Goal: Task Accomplishment & Management: Manage account settings

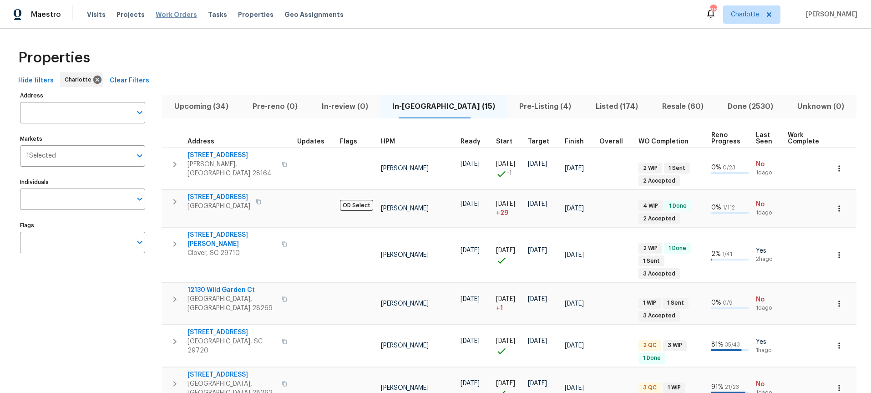
click at [180, 15] on span "Work Orders" at bounding box center [176, 14] width 41 height 9
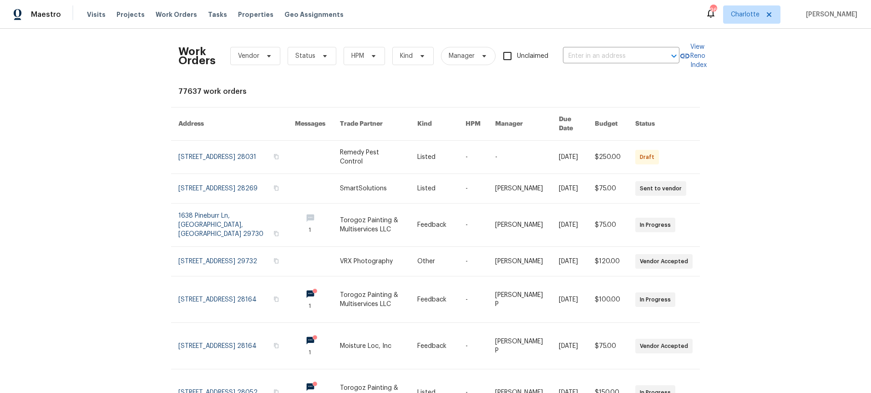
click at [104, 121] on div "Work Orders Vendor Status HPM Kind Manager Unclaimed ​ View Reno Index 77637 wo…" at bounding box center [435, 211] width 871 height 364
click at [305, 67] on div "Work Orders Vendor Status HPM Kind Manager Unclaimed ​" at bounding box center [428, 56] width 501 height 40
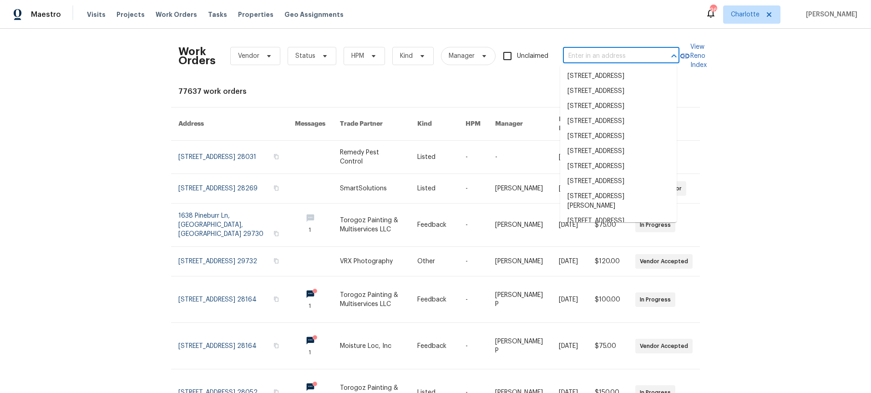
click at [576, 59] on input "text" at bounding box center [608, 56] width 91 height 14
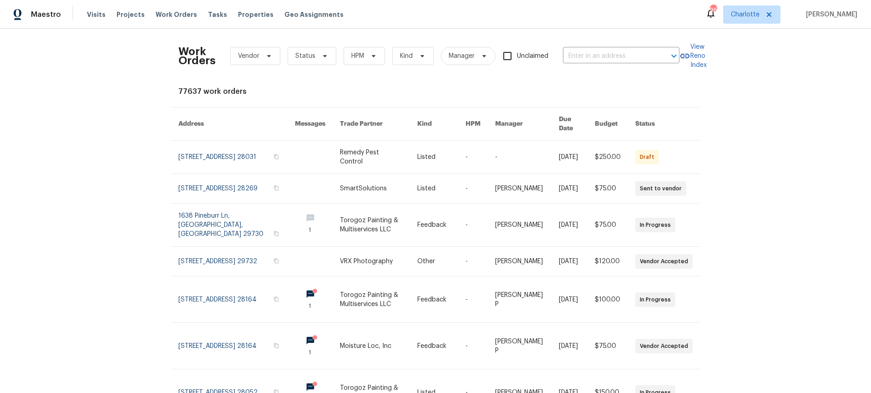
click at [789, 123] on div "Work Orders Vendor Status HPM Kind Manager Unclaimed ​ View Reno Index 77637 wo…" at bounding box center [435, 211] width 871 height 364
click at [251, 52] on span "Vendor" at bounding box center [248, 55] width 21 height 9
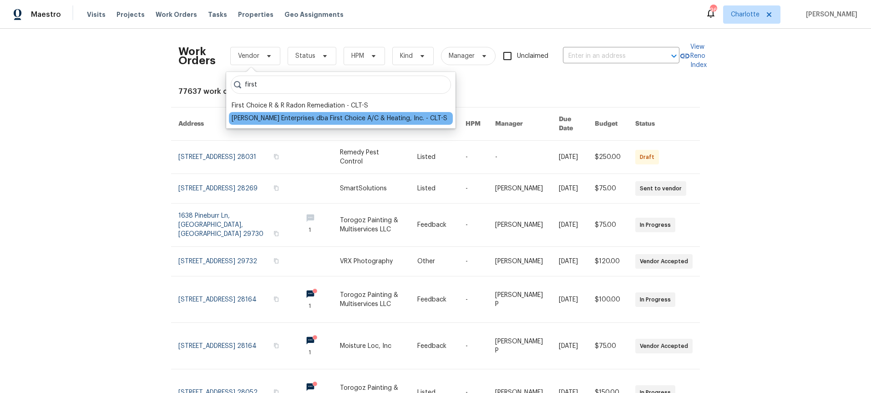
type input "first"
click at [270, 118] on div "Nordman Enterprises dba First Choice A/C & Heating, Inc. - CLT-S" at bounding box center [340, 118] width 216 height 9
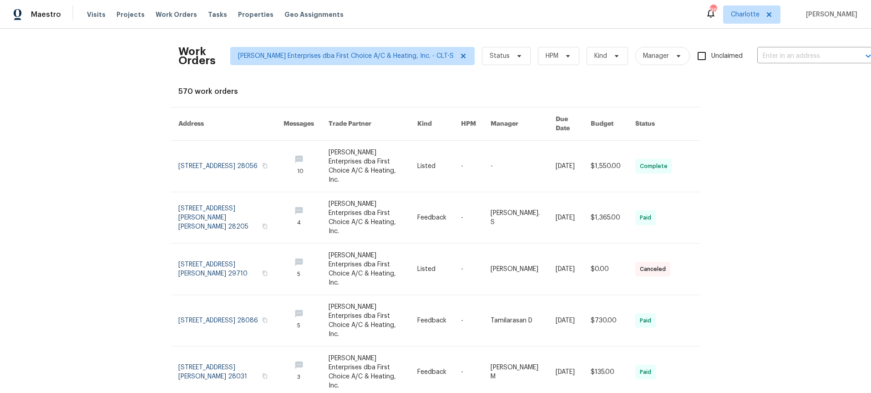
click at [81, 97] on div "Work Orders Nordman Enterprises dba First Choice A/C & Heating, Inc. - CLT-S St…" at bounding box center [435, 211] width 871 height 364
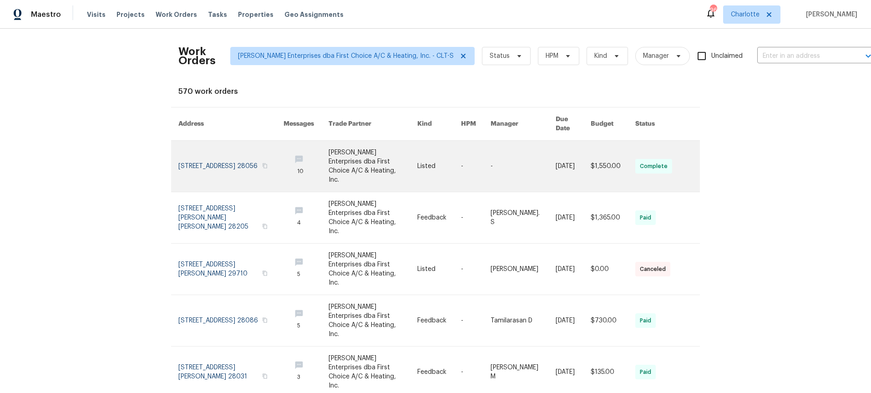
scroll to position [0, 0]
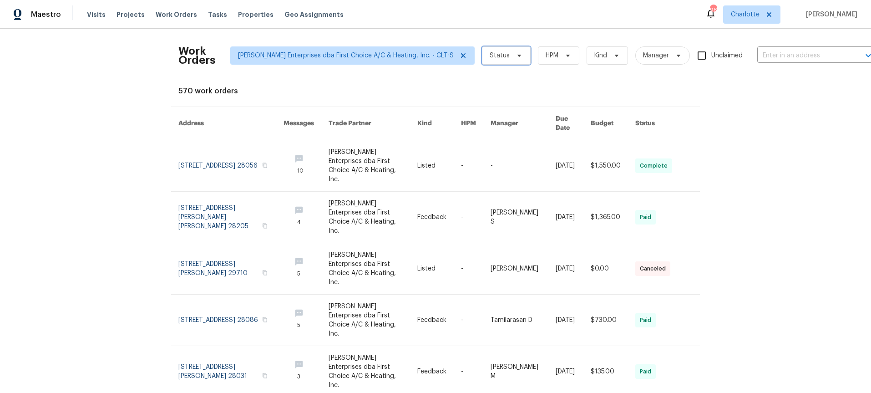
click at [483, 58] on span "Status" at bounding box center [506, 55] width 49 height 18
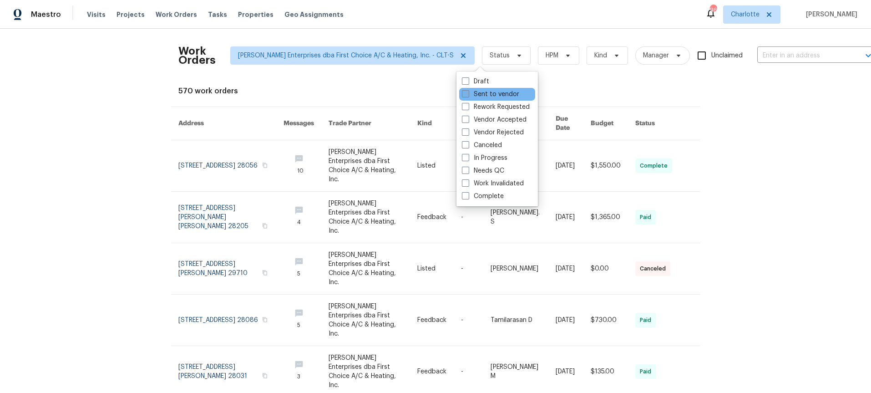
click at [485, 91] on label "Sent to vendor" at bounding box center [490, 94] width 57 height 9
click at [468, 91] on input "Sent to vendor" at bounding box center [465, 93] width 6 height 6
checkbox input "true"
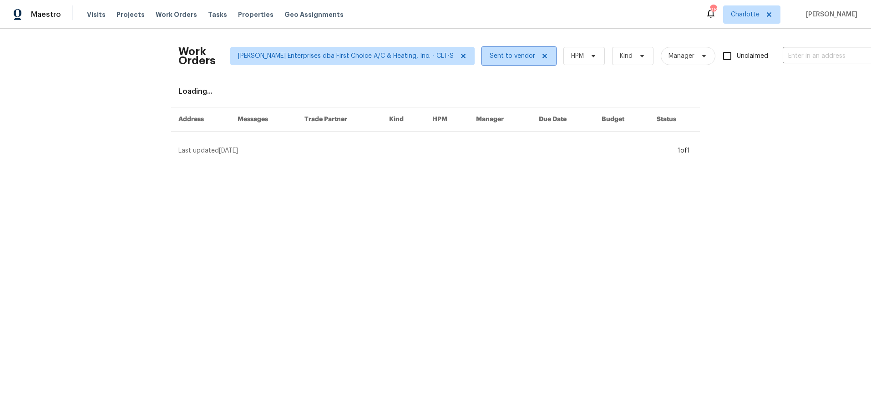
click at [490, 58] on span "Sent to vendor" at bounding box center [512, 55] width 45 height 9
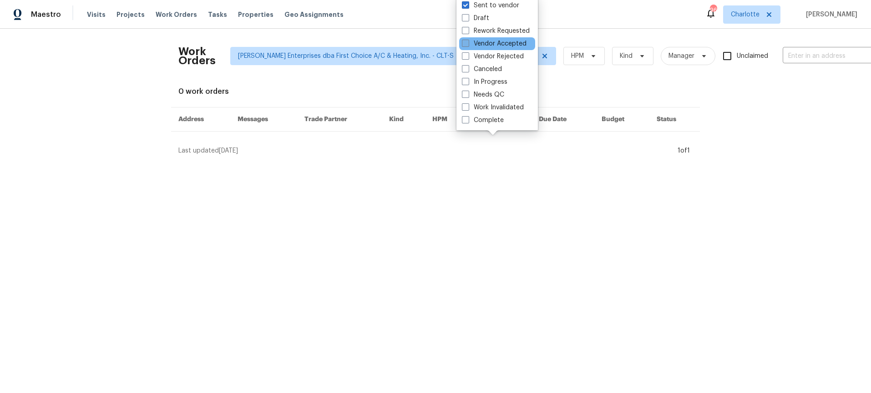
click at [485, 45] on label "Vendor Accepted" at bounding box center [494, 43] width 65 height 9
click at [468, 45] on input "Vendor Accepted" at bounding box center [465, 42] width 6 height 6
checkbox input "true"
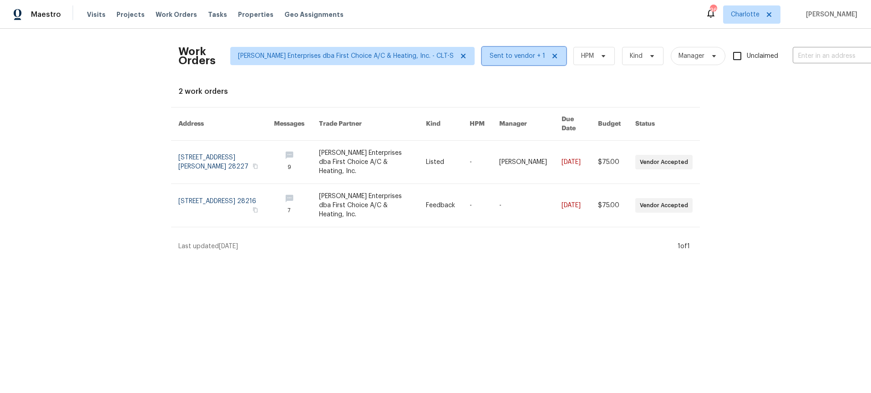
click at [490, 59] on span "Sent to vendor + 1" at bounding box center [518, 55] width 56 height 9
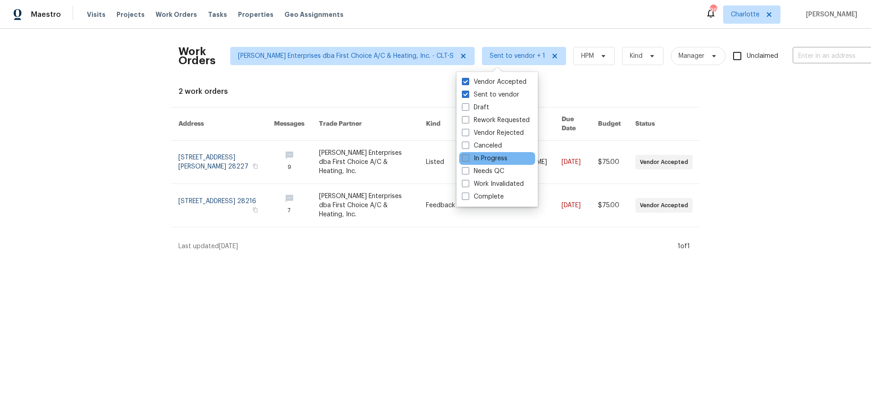
click at [480, 158] on label "In Progress" at bounding box center [484, 158] width 45 height 9
click at [468, 158] on input "In Progress" at bounding box center [465, 157] width 6 height 6
checkbox input "true"
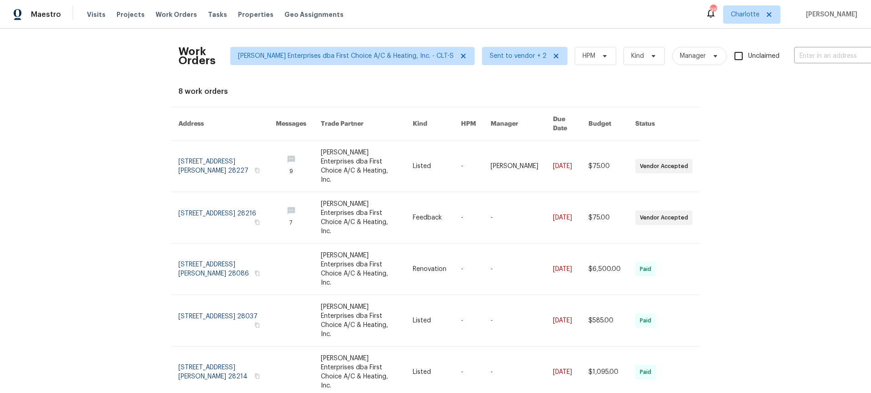
click at [105, 96] on div "Work Orders Nordman Enterprises dba First Choice A/C & Heating, Inc. - CLT-S Se…" at bounding box center [435, 211] width 871 height 364
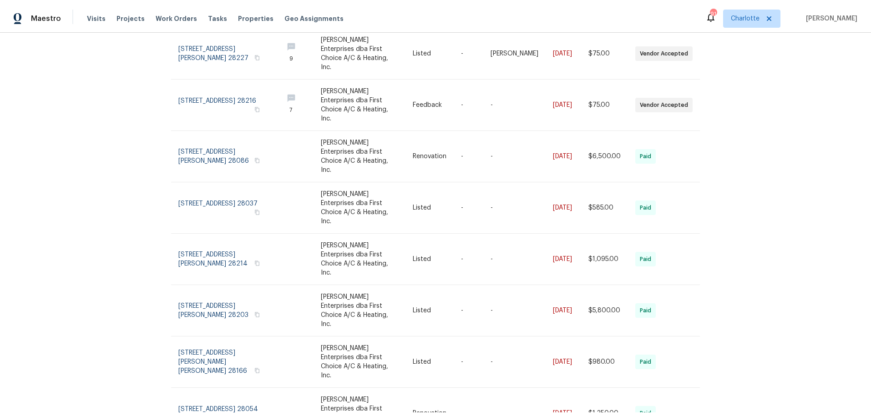
scroll to position [93, 0]
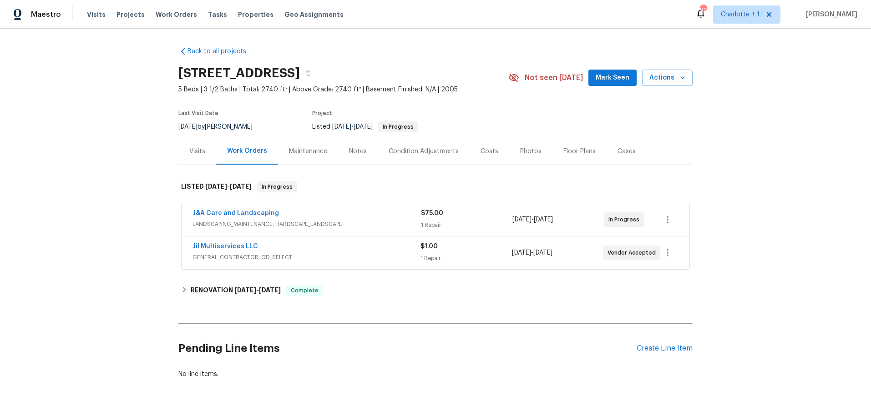
click at [805, 98] on div "Back to all projects 12 Silverbrook Ct, Mc Leansville, NC 27301 5 Beds | 3 1/2 …" at bounding box center [435, 223] width 871 height 388
drag, startPoint x: 71, startPoint y: 163, endPoint x: 62, endPoint y: 161, distance: 9.1
click at [71, 163] on div "Back to all projects 12 Silverbrook Ct, Mc Leansville, NC 27301 5 Beds | 3 1/2 …" at bounding box center [435, 223] width 871 height 388
click at [520, 151] on div "Photos" at bounding box center [530, 151] width 21 height 9
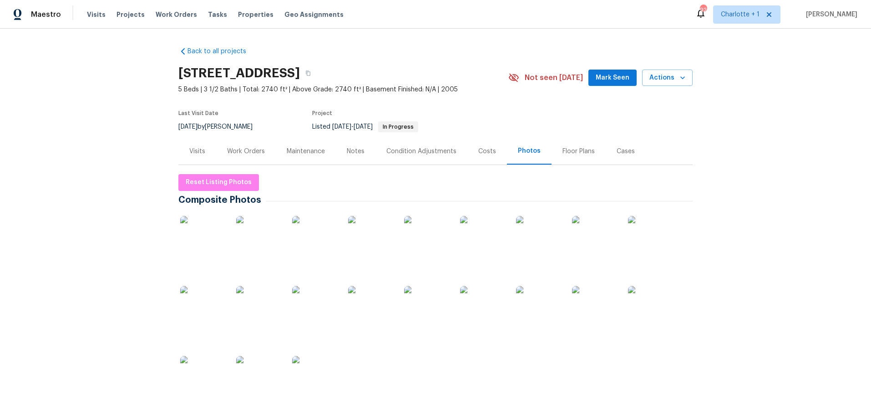
click at [214, 247] on img at bounding box center [202, 238] width 45 height 45
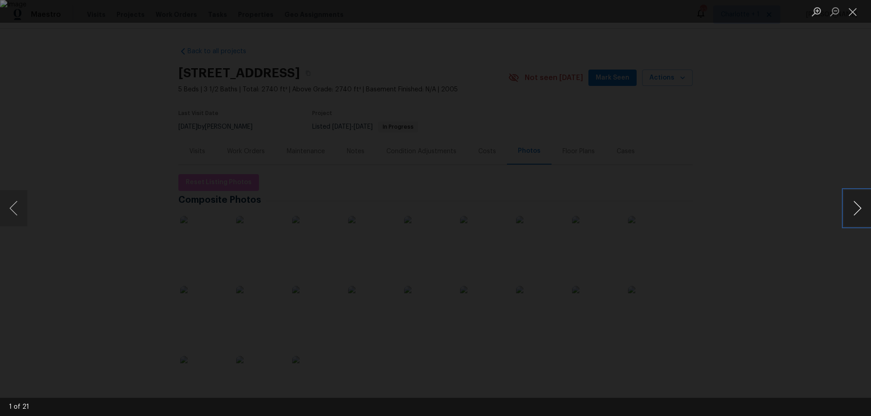
click at [855, 207] on button "Next image" at bounding box center [856, 208] width 27 height 36
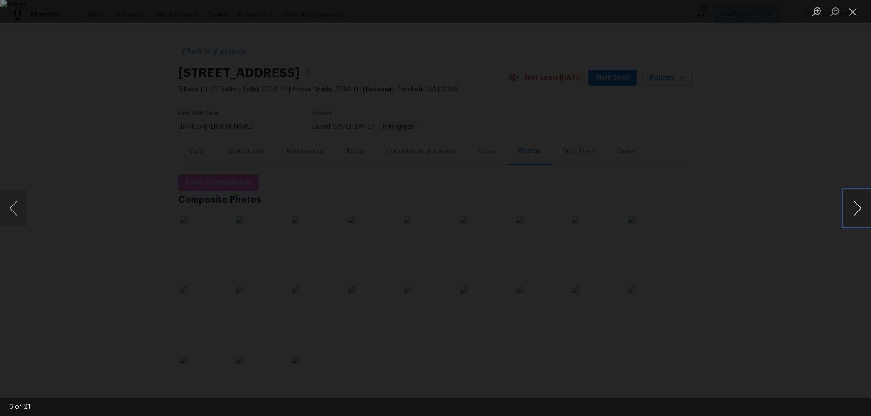
click at [855, 207] on button "Next image" at bounding box center [856, 208] width 27 height 36
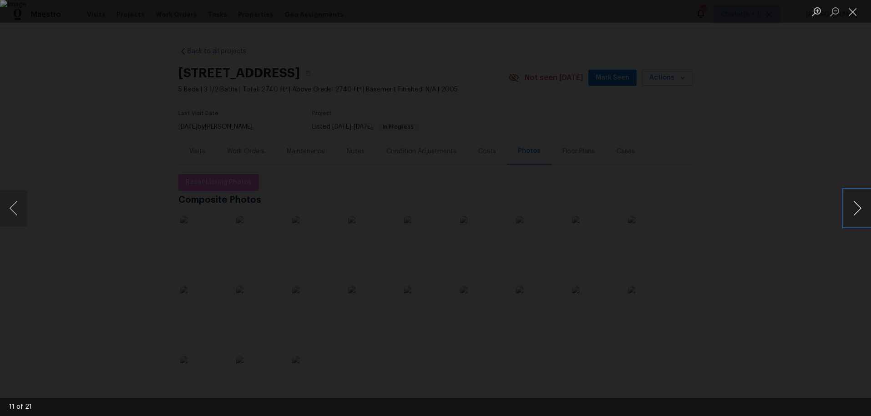
click at [858, 207] on button "Next image" at bounding box center [856, 208] width 27 height 36
click at [848, 203] on button "Next image" at bounding box center [856, 208] width 27 height 36
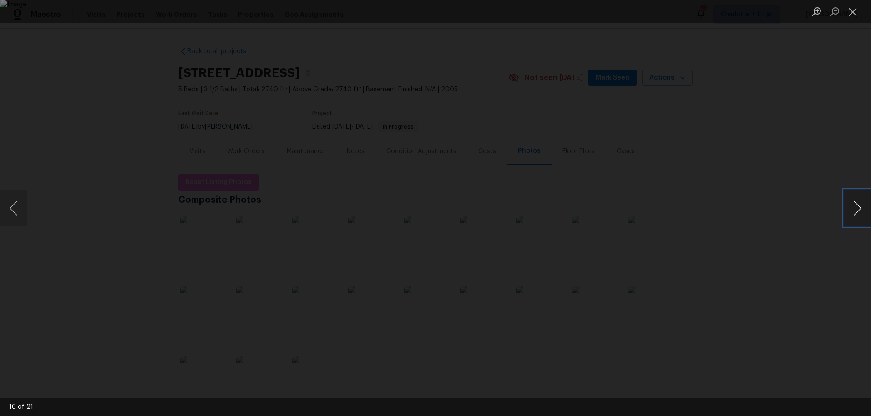
click at [848, 203] on button "Next image" at bounding box center [856, 208] width 27 height 36
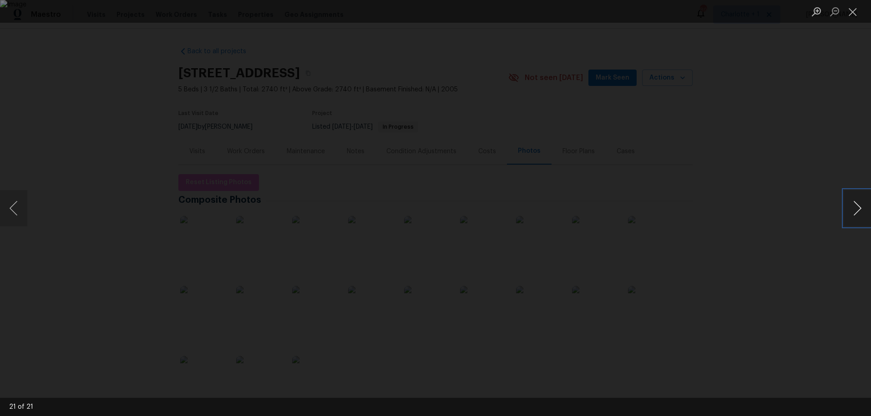
click at [848, 203] on button "Next image" at bounding box center [856, 208] width 27 height 36
click at [860, 208] on button "Next image" at bounding box center [856, 208] width 27 height 36
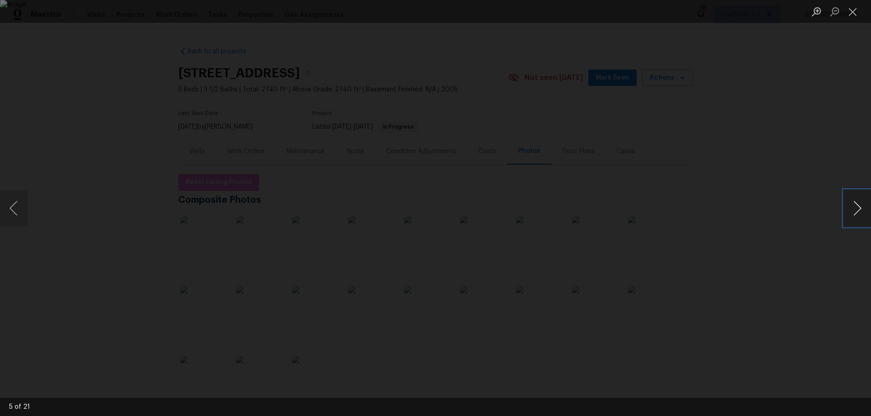
click at [860, 208] on button "Next image" at bounding box center [856, 208] width 27 height 36
click at [796, 110] on div "Lightbox" at bounding box center [435, 208] width 871 height 416
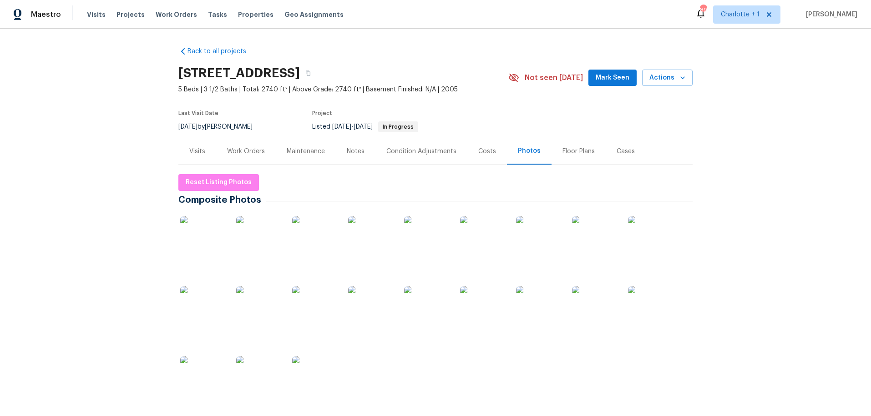
click at [479, 157] on div "Costs" at bounding box center [487, 151] width 40 height 27
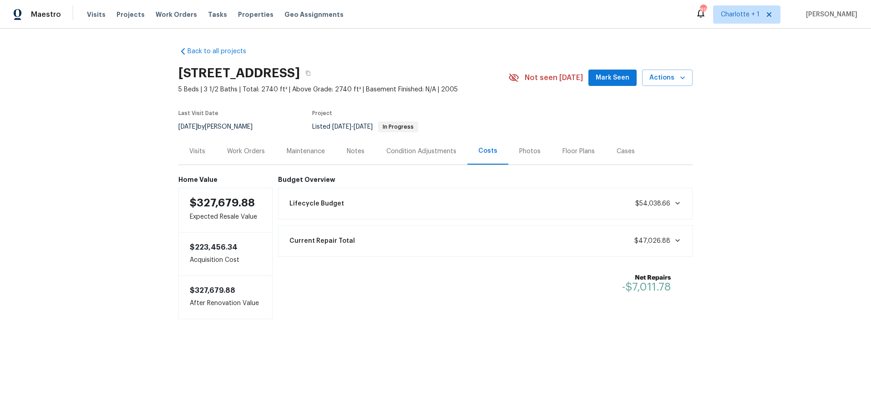
click at [139, 51] on div "Back to all projects 12 Silverbrook Ct, Mc Leansville, NC 27301 5 Beds | 3 1/2 …" at bounding box center [435, 201] width 871 height 345
click at [519, 153] on div "Photos" at bounding box center [529, 151] width 21 height 9
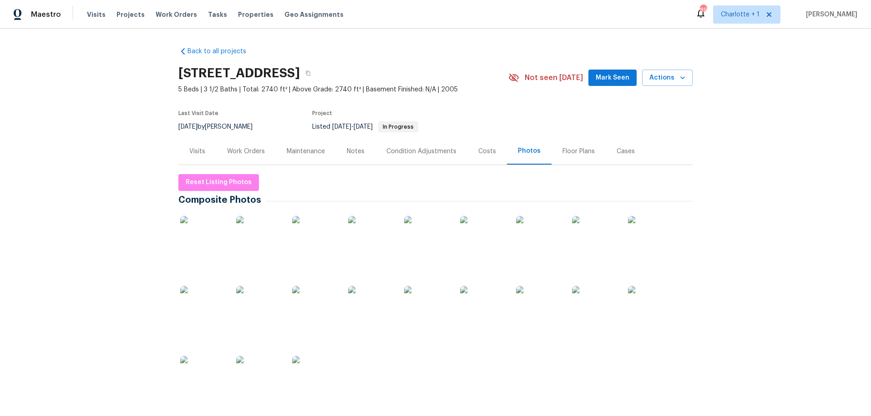
click at [258, 320] on img at bounding box center [258, 308] width 45 height 45
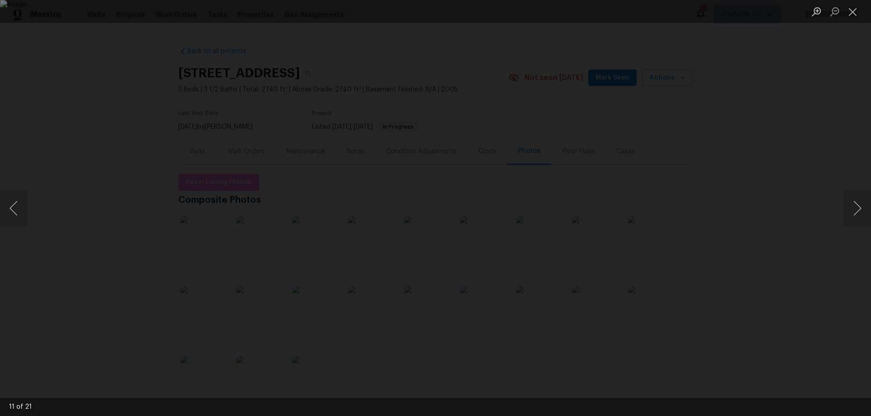
click at [163, 161] on div "Lightbox" at bounding box center [435, 208] width 871 height 416
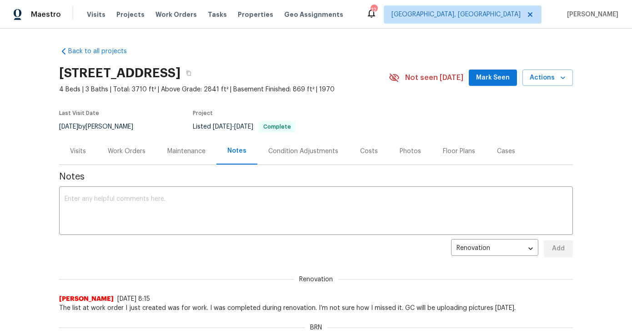
click at [18, 175] on div "Back to all projects 236 Wandering Ln, Mocksville, NC 27028 4 Beds | 3 Baths | …" at bounding box center [316, 182] width 632 height 306
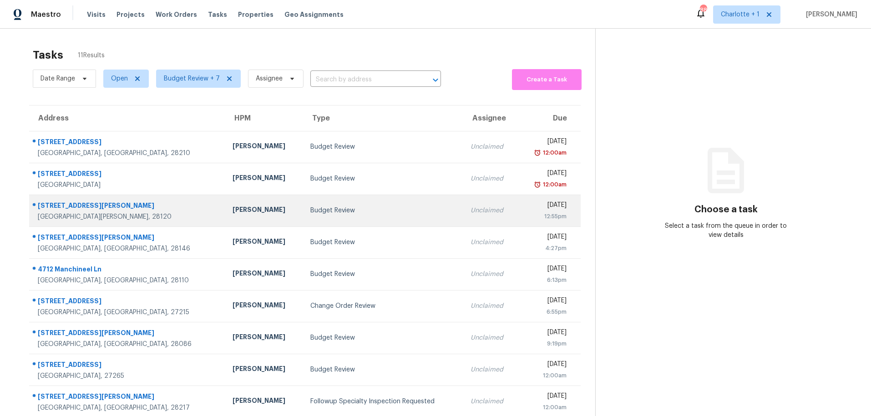
scroll to position [64, 0]
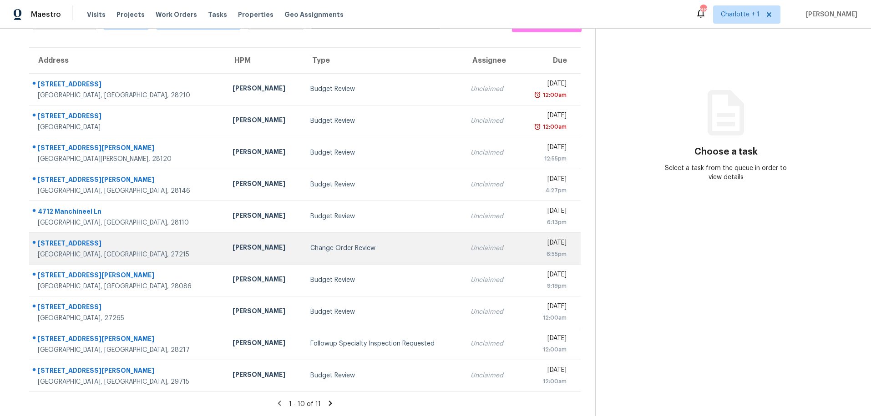
click at [303, 237] on td "Change Order Review" at bounding box center [383, 248] width 160 height 32
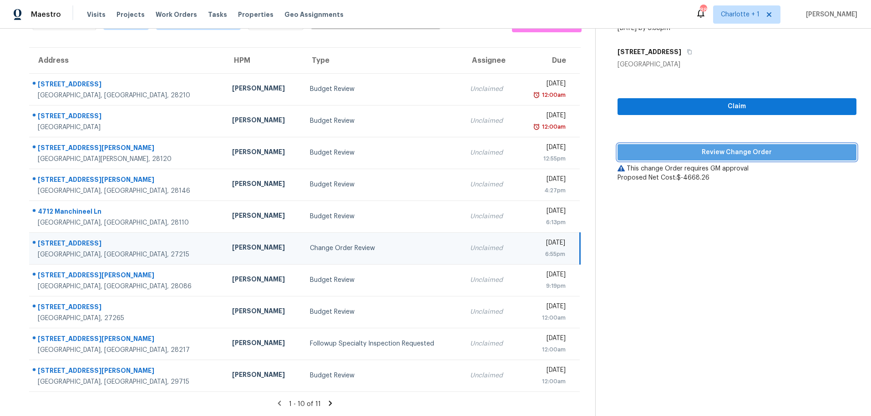
click at [687, 152] on button "Review Change Order" at bounding box center [736, 152] width 239 height 17
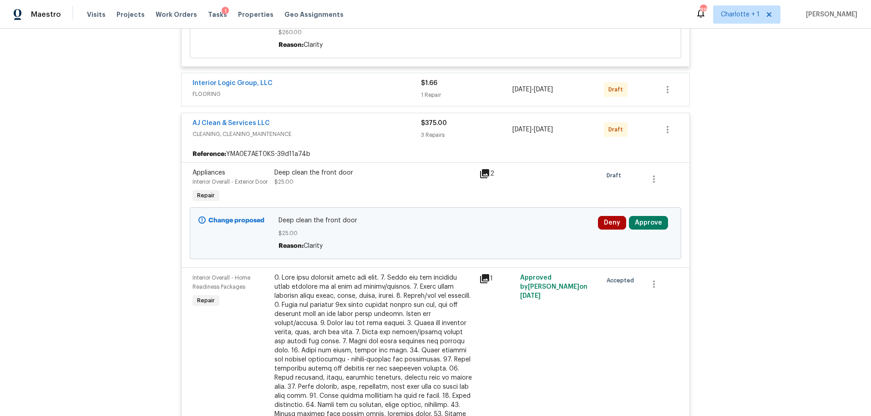
scroll to position [625, 0]
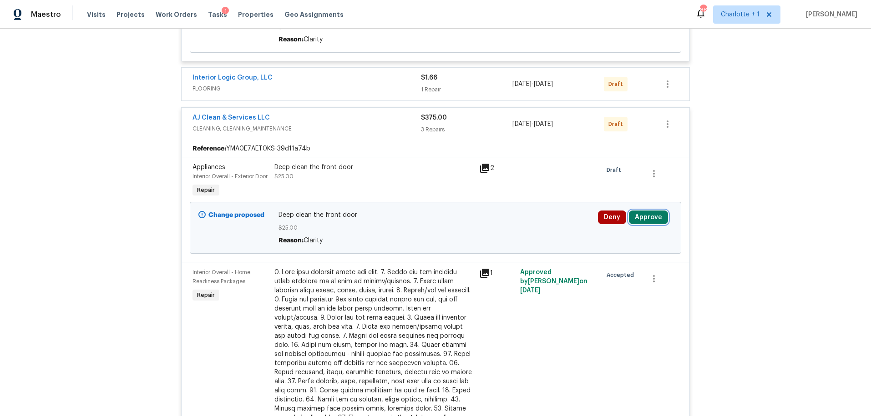
click at [650, 224] on button "Approve" at bounding box center [648, 218] width 39 height 14
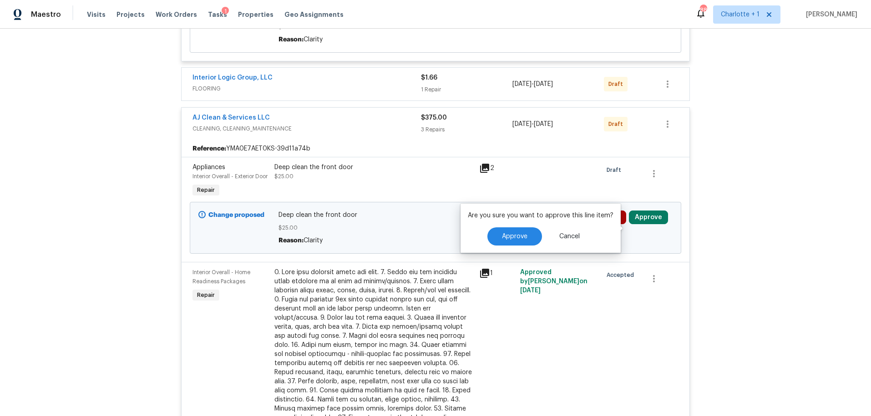
click at [535, 223] on div "Are you sure you want to approve this line item? Approve Cancel" at bounding box center [540, 228] width 160 height 49
click at [527, 233] on button "Approve" at bounding box center [514, 236] width 55 height 18
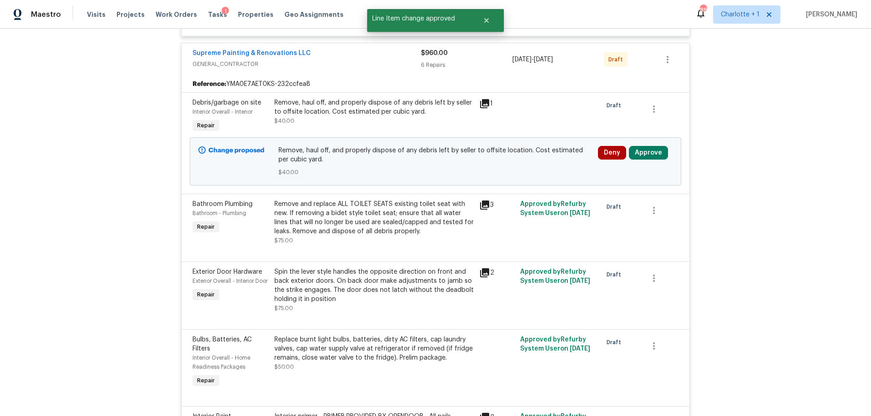
scroll to position [1125, 0]
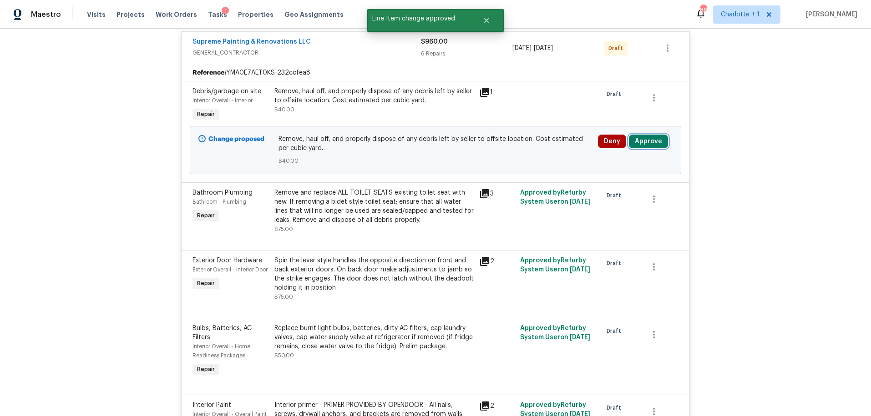
click at [646, 148] on button "Approve" at bounding box center [648, 142] width 39 height 14
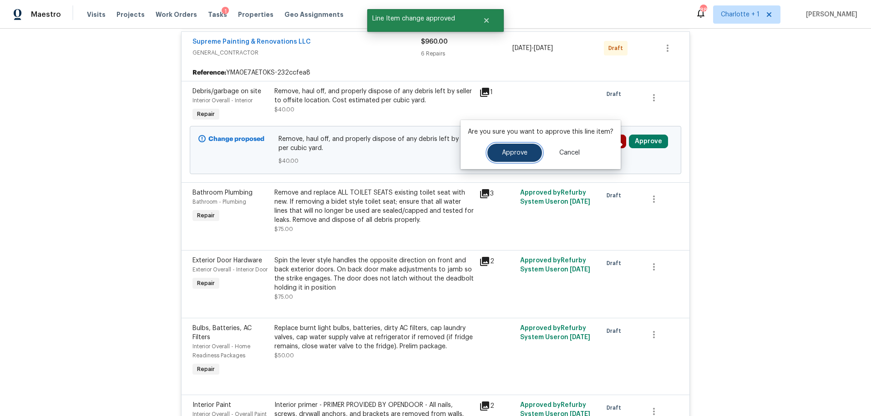
click at [521, 155] on span "Approve" at bounding box center [514, 153] width 25 height 7
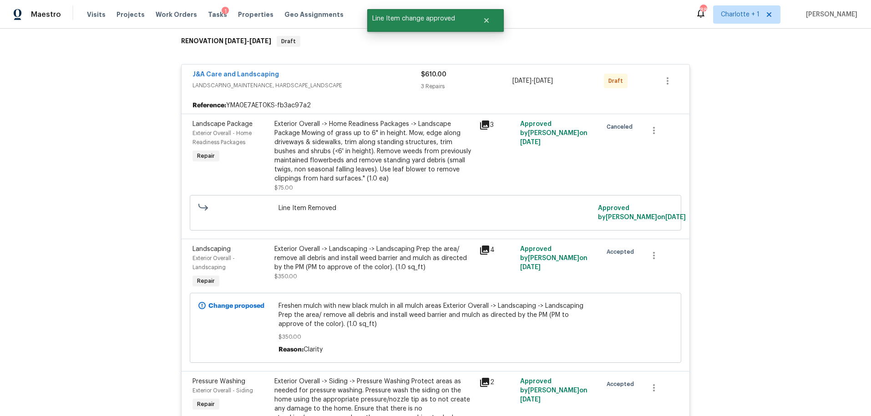
scroll to position [0, 0]
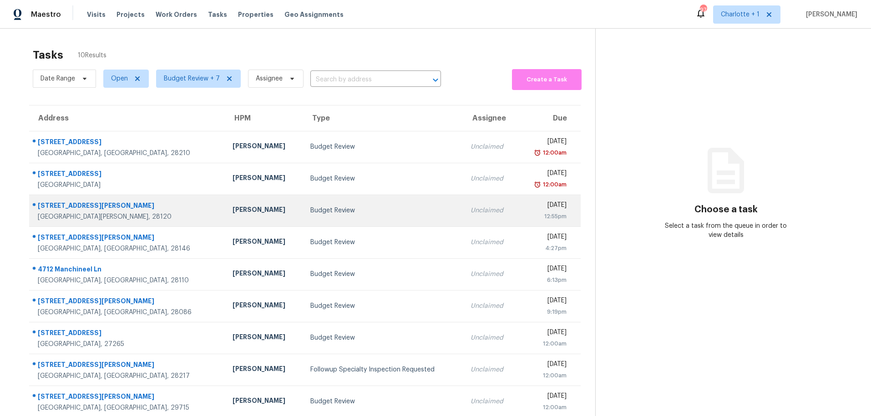
scroll to position [47, 0]
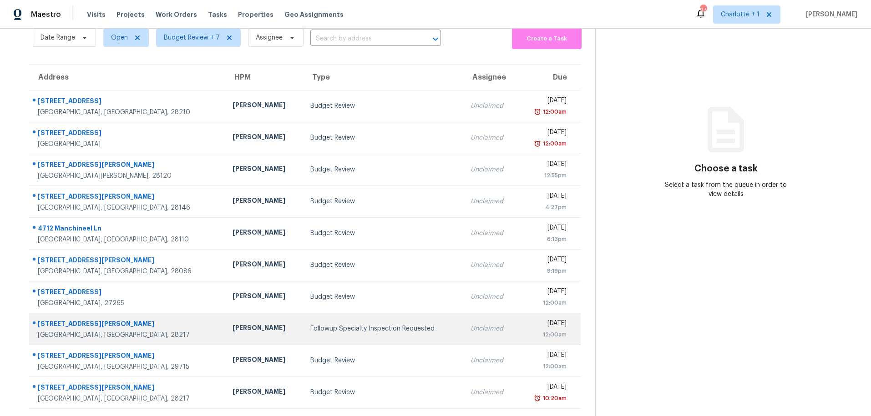
click at [225, 316] on td "[PERSON_NAME]" at bounding box center [264, 329] width 78 height 32
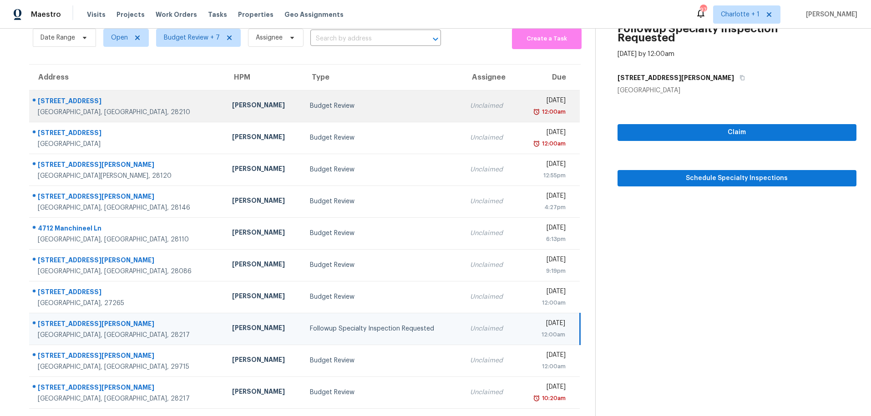
click at [232, 105] on div "[PERSON_NAME]" at bounding box center [263, 106] width 63 height 11
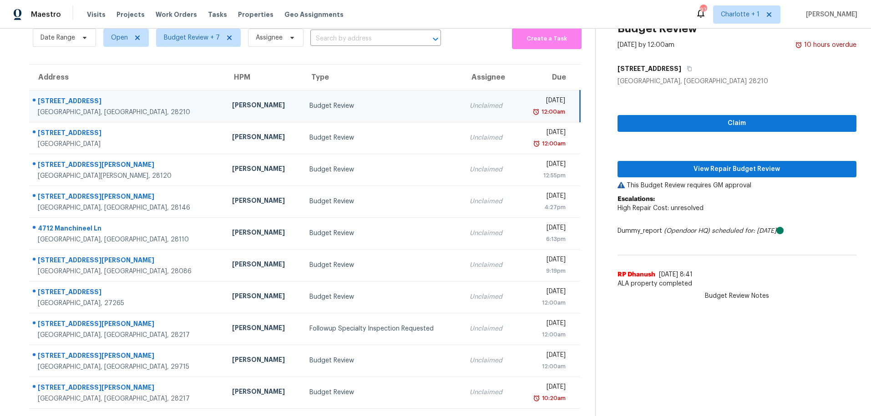
drag, startPoint x: 201, startPoint y: 92, endPoint x: 234, endPoint y: 95, distance: 33.3
click at [225, 92] on td "[PERSON_NAME]" at bounding box center [264, 106] width 78 height 32
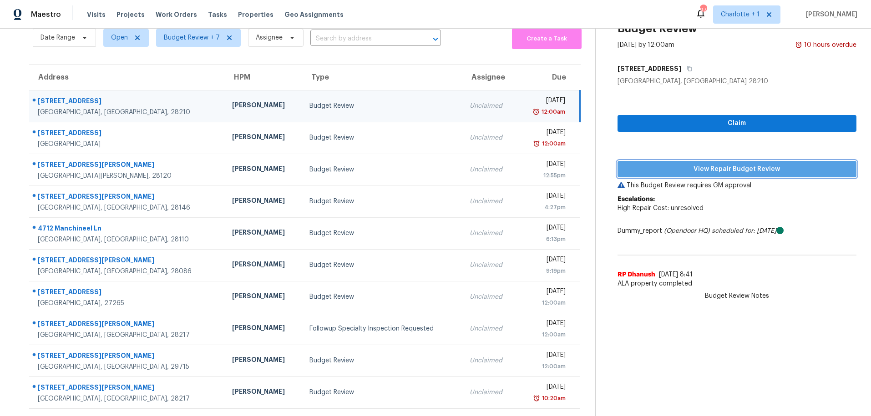
click at [678, 164] on span "View Repair Budget Review" at bounding box center [737, 169] width 224 height 11
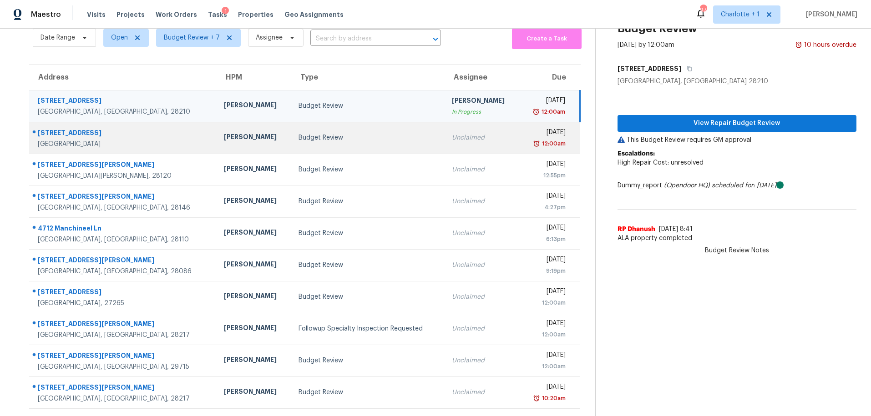
click at [217, 124] on td "Chip Hunter" at bounding box center [254, 138] width 75 height 32
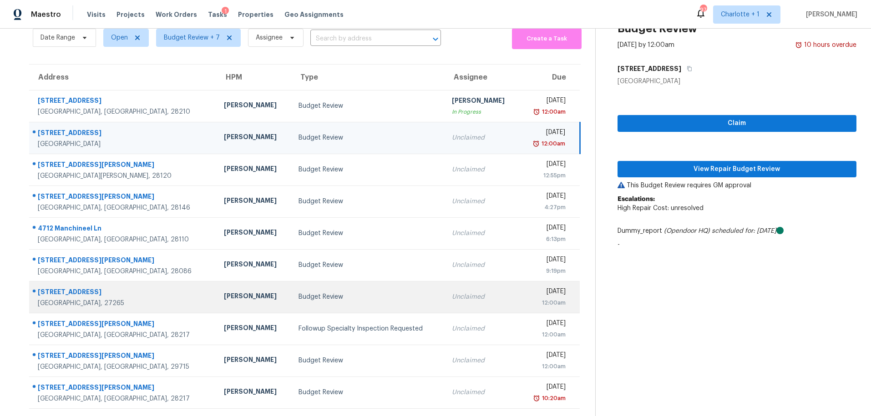
scroll to position [47, 0]
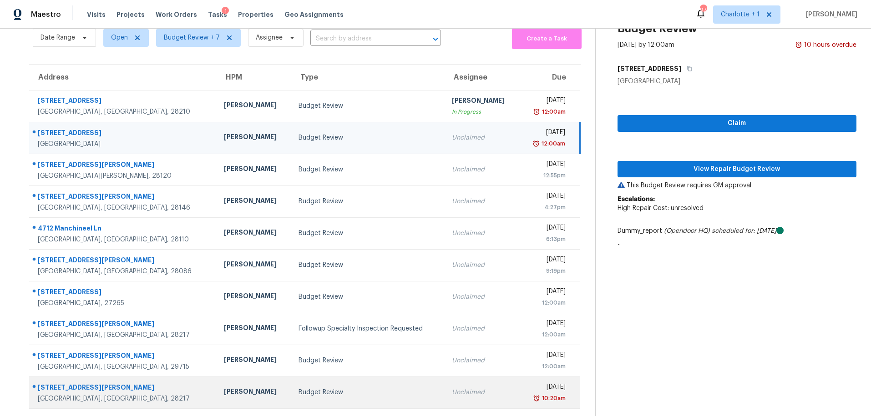
click at [224, 390] on div "[PERSON_NAME]" at bounding box center [254, 392] width 60 height 11
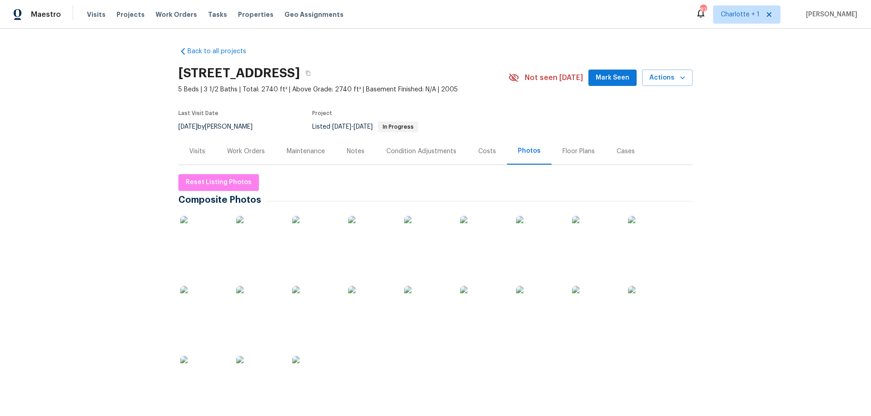
drag, startPoint x: 846, startPoint y: 91, endPoint x: 826, endPoint y: 49, distance: 46.0
click at [846, 91] on div "Back to all projects [STREET_ADDRESS] 5 Beds | 3 1/2 Baths | Total: 2740 ft² | …" at bounding box center [435, 223] width 871 height 388
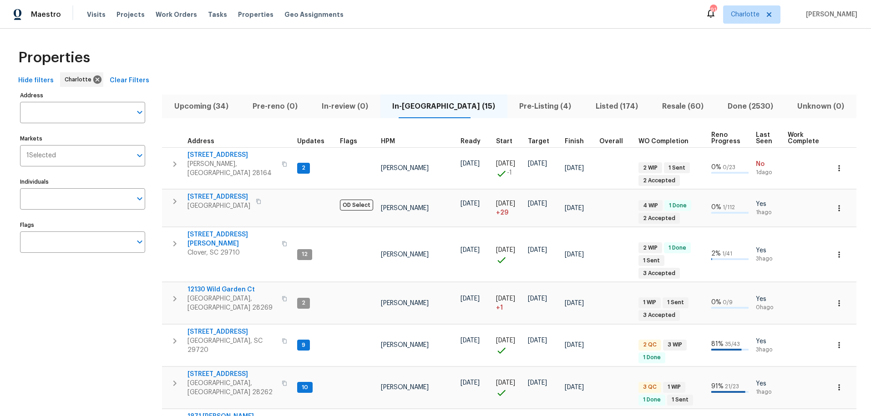
drag, startPoint x: 270, startPoint y: 61, endPoint x: 253, endPoint y: 61, distance: 17.7
click at [270, 61] on div "Properties" at bounding box center [436, 57] width 842 height 29
drag, startPoint x: 122, startPoint y: 6, endPoint x: 156, endPoint y: 12, distance: 33.7
click at [122, 6] on div "Visits Projects Work Orders Tasks Properties Geo Assignments" at bounding box center [221, 14] width 268 height 18
click at [162, 12] on span "Work Orders" at bounding box center [176, 14] width 41 height 9
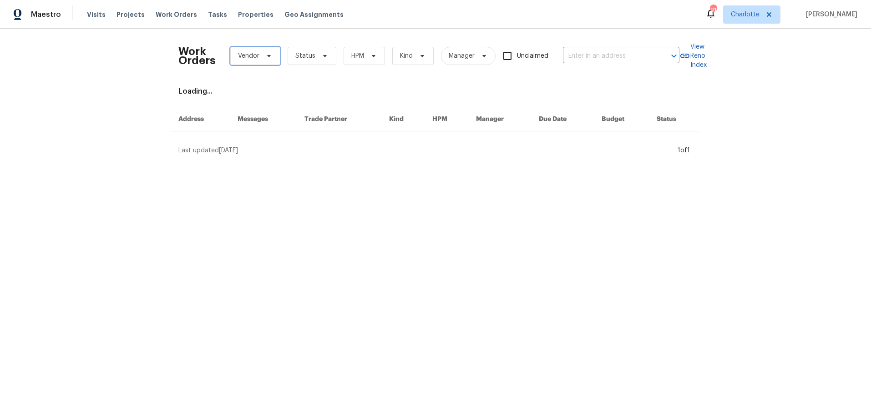
click at [263, 63] on span "Vendor" at bounding box center [255, 56] width 50 height 18
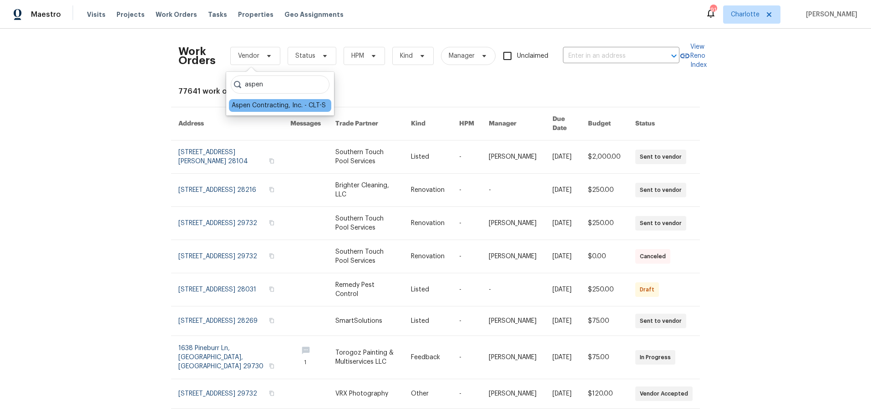
type input "aspen"
click at [268, 111] on div "Aspen Contracting, Inc. - CLT-S" at bounding box center [280, 105] width 102 height 13
click at [545, 118] on th "Due Date" at bounding box center [562, 123] width 35 height 33
click at [740, 27] on div "Maestro Visits Projects Work Orders Tasks Properties Geo Assignments 91 [PERSON…" at bounding box center [435, 14] width 871 height 29
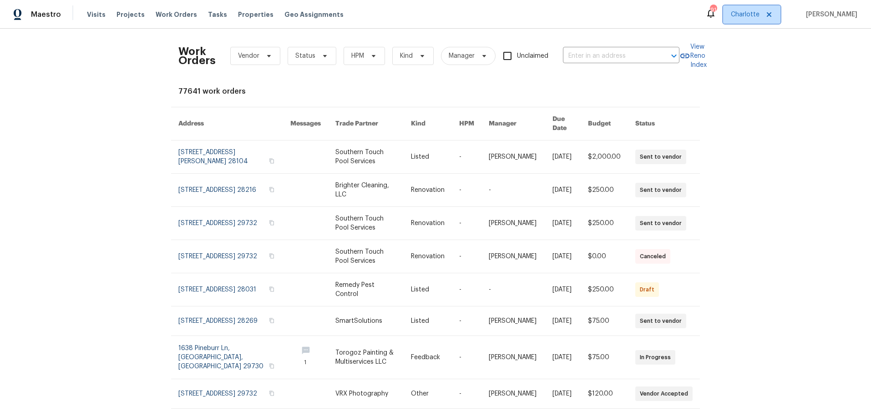
click at [750, 15] on span "Charlotte" at bounding box center [745, 14] width 29 height 9
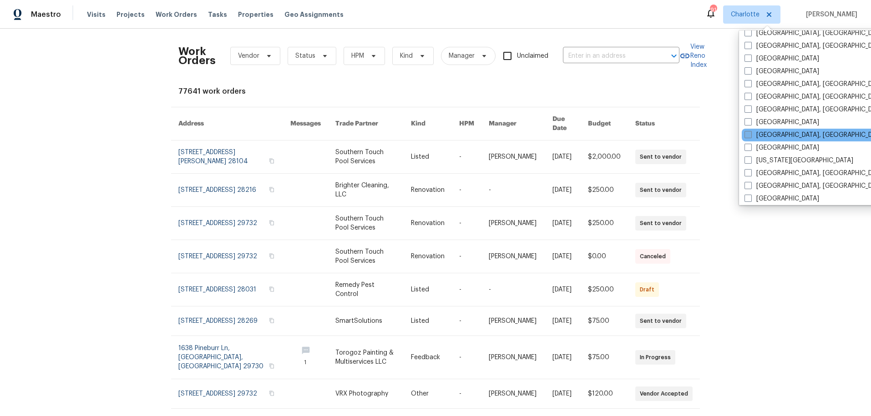
scroll to position [225, 0]
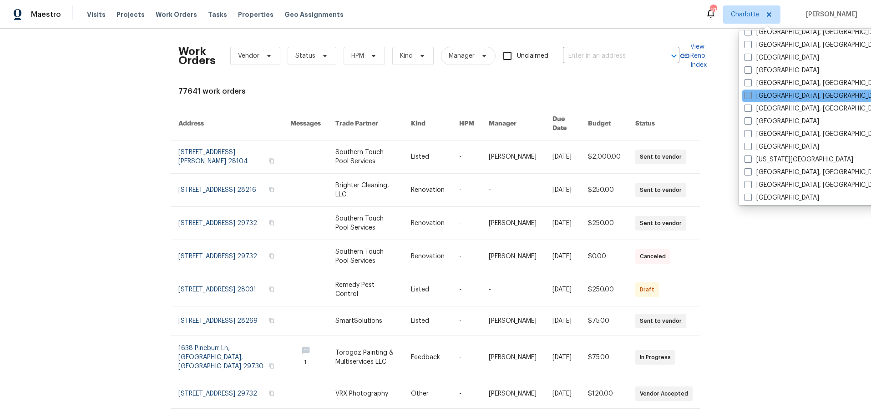
click at [781, 99] on label "Greensboro, NC" at bounding box center [814, 95] width 141 height 9
click at [750, 97] on input "Greensboro, NC" at bounding box center [747, 94] width 6 height 6
checkbox input "true"
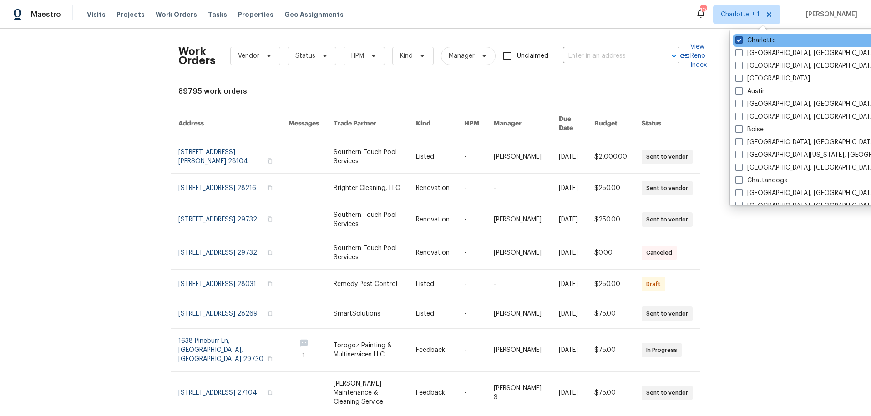
click at [742, 40] on span at bounding box center [738, 39] width 7 height 7
click at [741, 40] on input "Charlotte" at bounding box center [738, 39] width 6 height 6
checkbox input "false"
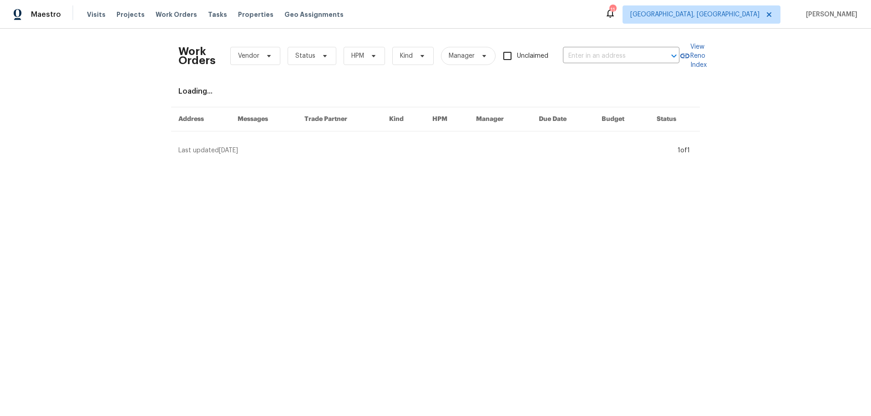
click at [604, 88] on div "Loading..." at bounding box center [435, 91] width 514 height 9
click at [265, 57] on icon at bounding box center [268, 55] width 7 height 7
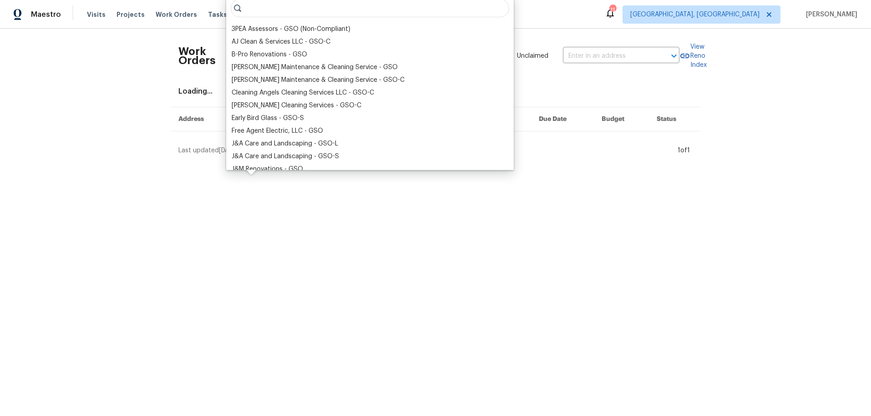
click at [249, 83] on div "Baker's Maintenance & Cleaning Service - GSO-C" at bounding box center [318, 80] width 173 height 9
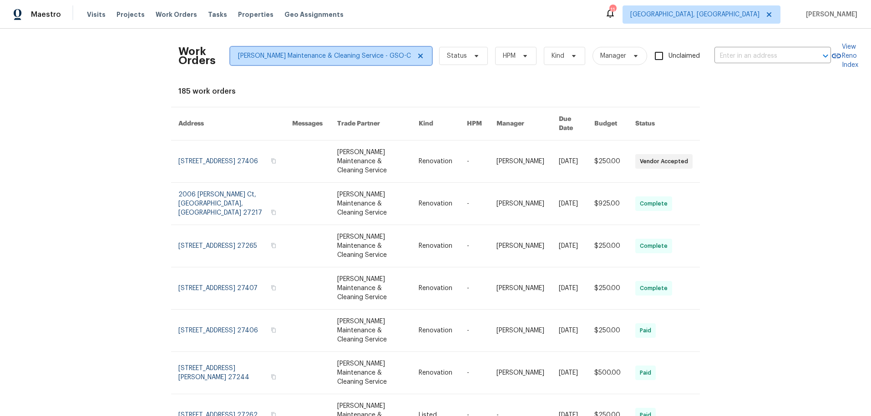
click at [417, 55] on icon at bounding box center [420, 55] width 7 height 7
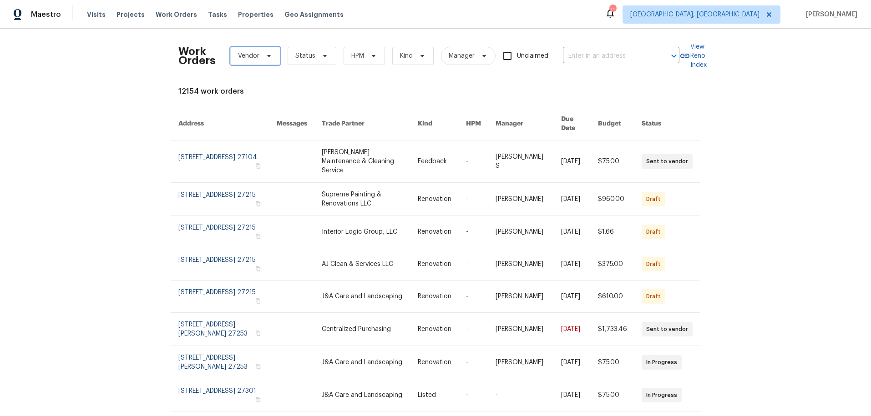
click at [251, 53] on span "Vendor" at bounding box center [248, 55] width 21 height 9
type input "aspen"
click at [259, 103] on div "Aspen Contracting, Inc. - GSO-S" at bounding box center [281, 105] width 98 height 9
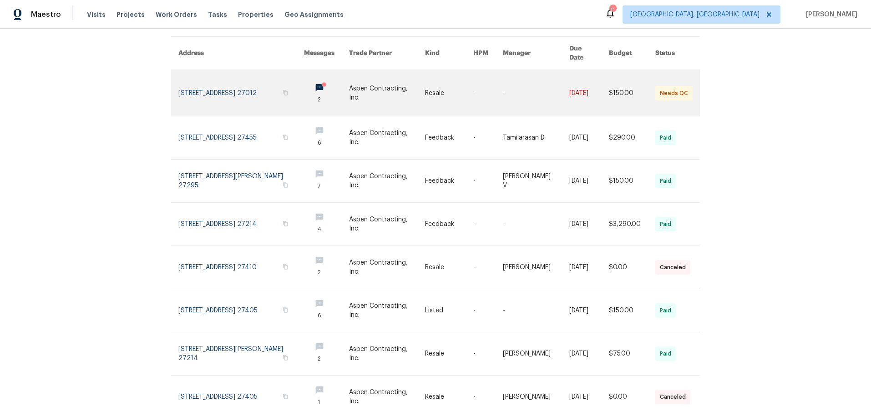
scroll to position [52, 0]
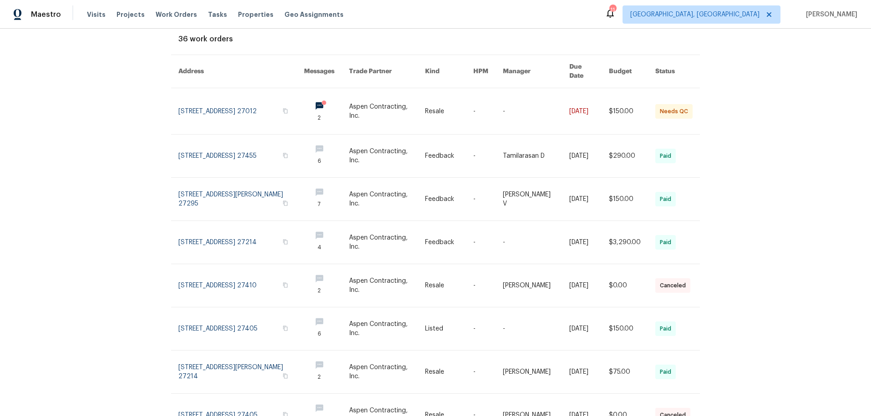
click at [763, 64] on div "Work Orders Aspen Contracting, Inc. - GSO-S Status HPM Kind Manager Unclaimed ​…" at bounding box center [435, 223] width 871 height 388
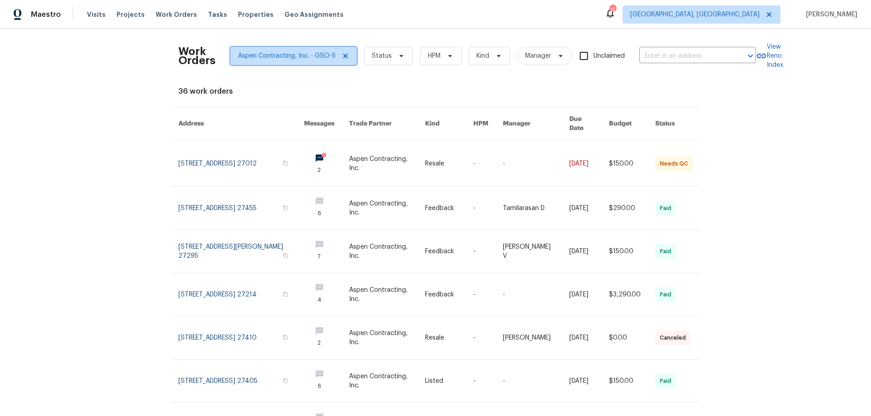
click at [343, 57] on icon at bounding box center [345, 55] width 7 height 7
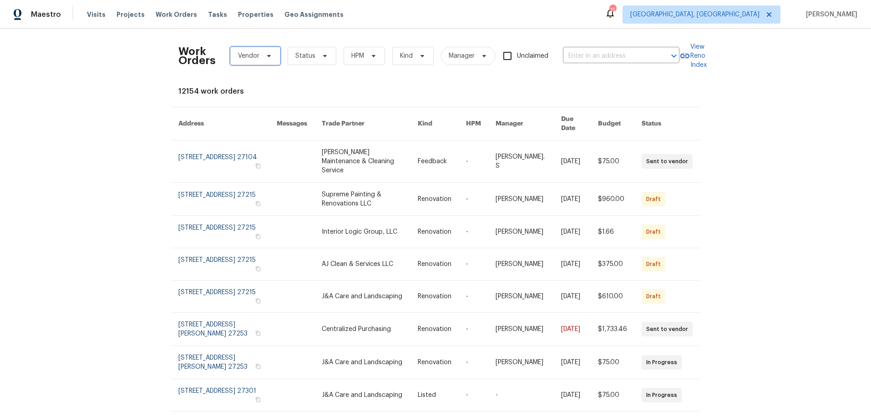
click at [253, 57] on span "Vendor" at bounding box center [248, 55] width 21 height 9
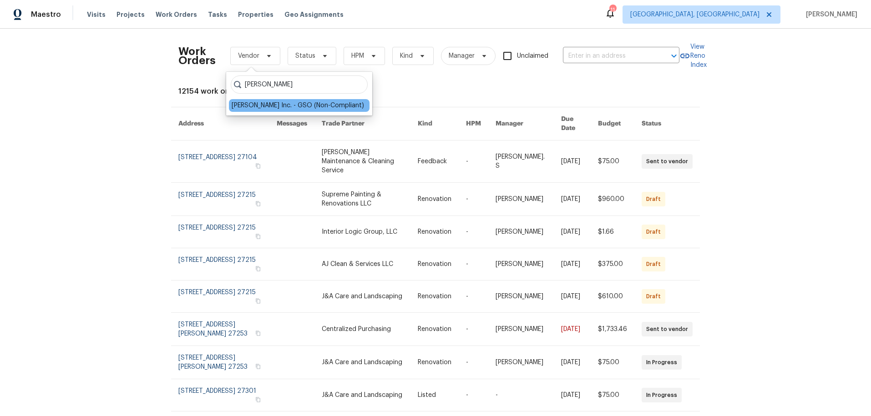
type input "dyer"
click at [273, 106] on div "Dyer's Inc. - GSO (Non-Compliant)" at bounding box center [298, 105] width 132 height 9
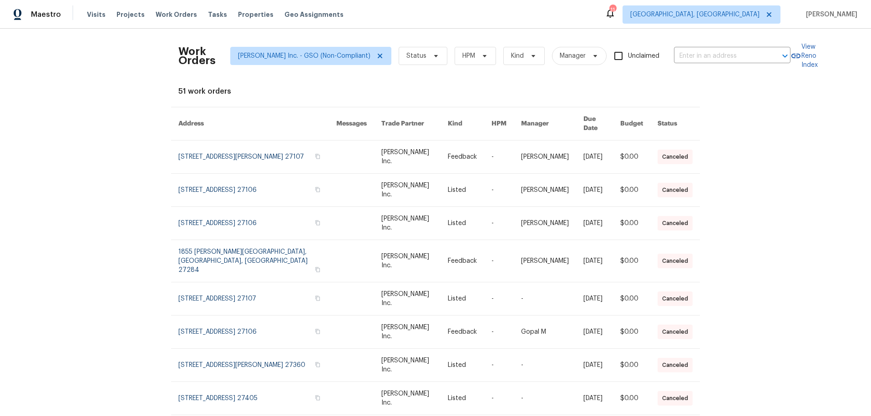
click at [729, 121] on div "Work Orders Dyer's Inc. - GSO (Non-Compliant) Status HPM Kind Manager Unclaimed…" at bounding box center [435, 223] width 871 height 388
click at [350, 56] on span "Dyer's Inc. - GSO (Non-Compliant)" at bounding box center [310, 56] width 161 height 18
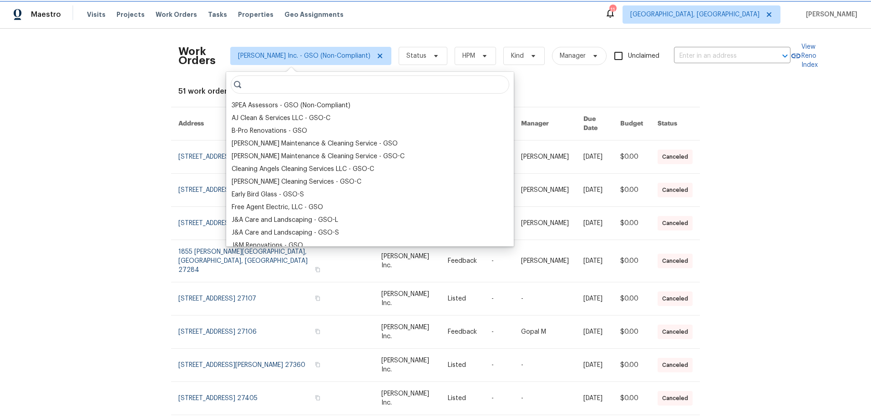
click at [376, 54] on icon at bounding box center [379, 55] width 7 height 7
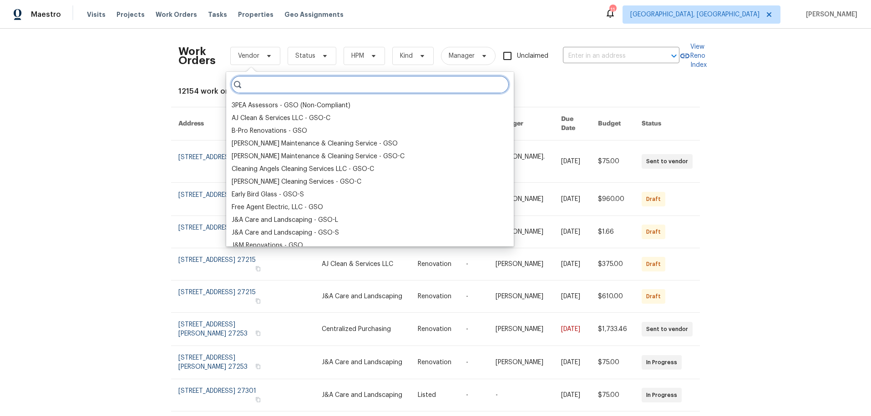
click at [265, 87] on input "search" at bounding box center [370, 85] width 278 height 18
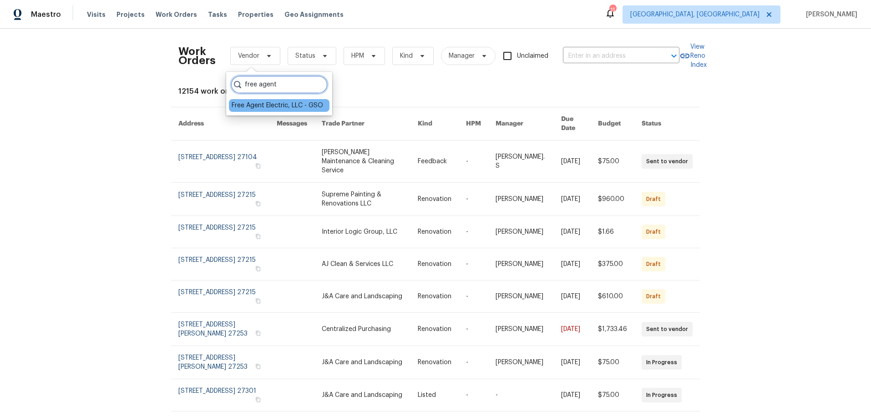
type input "free agent"
click at [277, 107] on div "Free Agent Electric, LLC - GSO" at bounding box center [277, 105] width 91 height 9
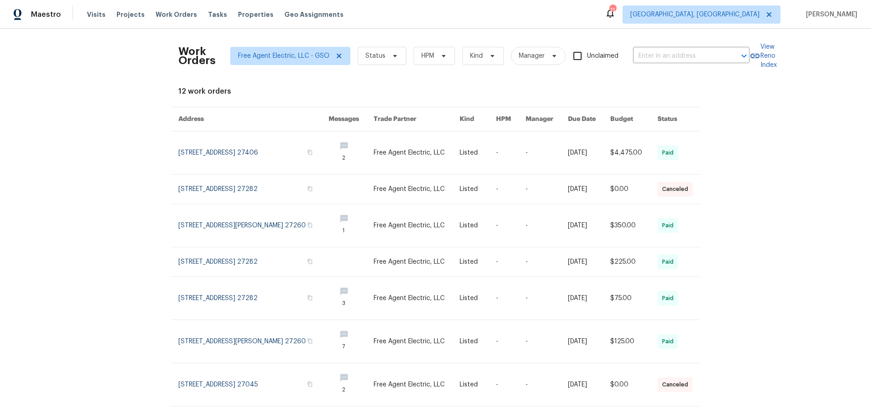
click at [766, 131] on div "Work Orders Free Agent Electric, LLC - GSO Status HPM Kind Manager Unclaimed ​ …" at bounding box center [435, 223] width 871 height 388
click at [52, 196] on div "Work Orders Free Agent Electric, LLC - GSO Status HPM Kind Manager Unclaimed ​ …" at bounding box center [435, 223] width 871 height 388
click at [800, 160] on div "Work Orders Free Agent Electric, LLC - GSO Status HPM Kind Manager Unclaimed ​ …" at bounding box center [435, 223] width 871 height 388
drag, startPoint x: 111, startPoint y: 146, endPoint x: 164, endPoint y: 174, distance: 59.8
click at [110, 146] on div "Work Orders Free Agent Electric, LLC - GSO Status HPM Kind Manager Unclaimed ​ …" at bounding box center [435, 223] width 871 height 388
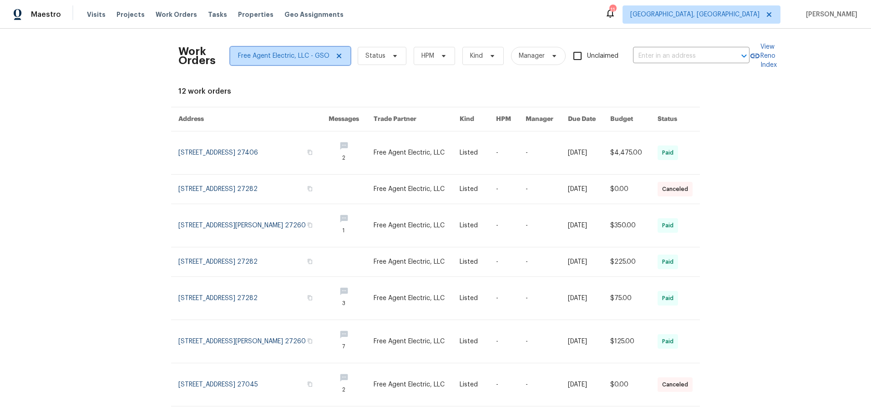
click at [337, 56] on span "Free Agent Electric, LLC - GSO" at bounding box center [290, 56] width 120 height 18
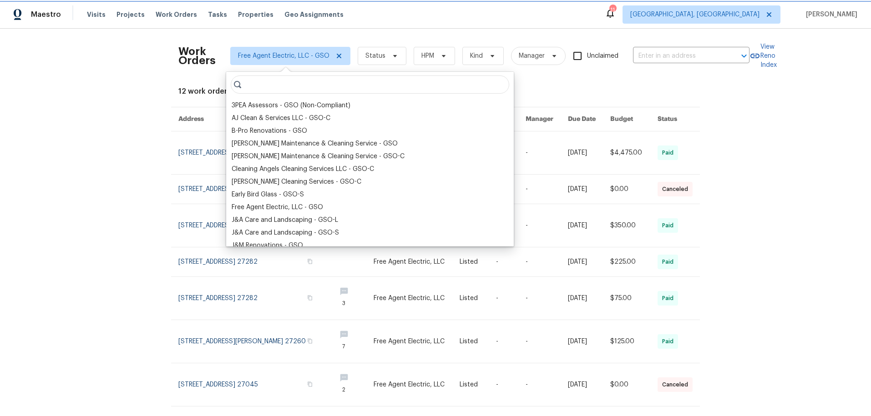
click at [336, 53] on icon at bounding box center [338, 55] width 7 height 7
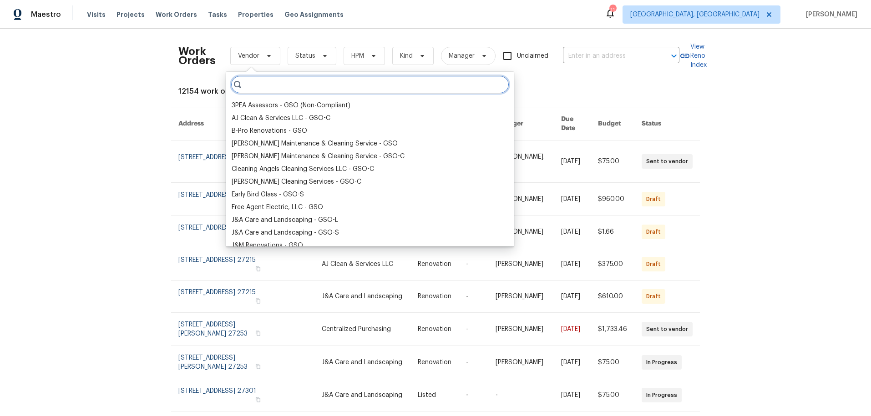
click at [261, 82] on input "search" at bounding box center [370, 85] width 278 height 18
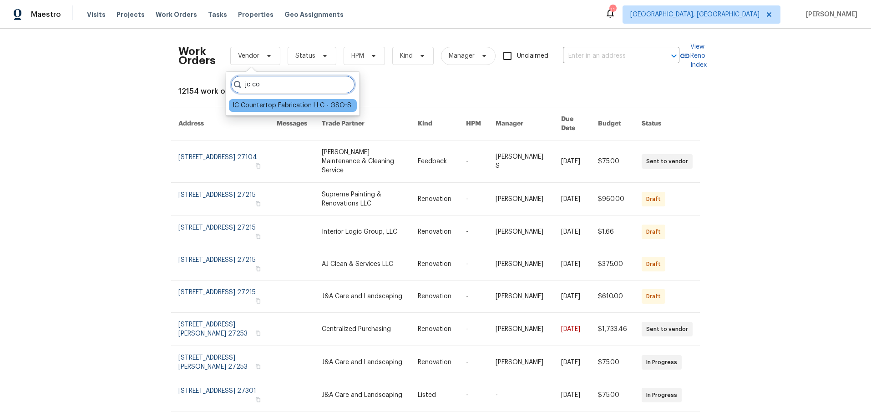
type input "jc co"
click at [319, 103] on div "JC Countertop Fabrication LLC - GSO-S" at bounding box center [292, 105] width 120 height 9
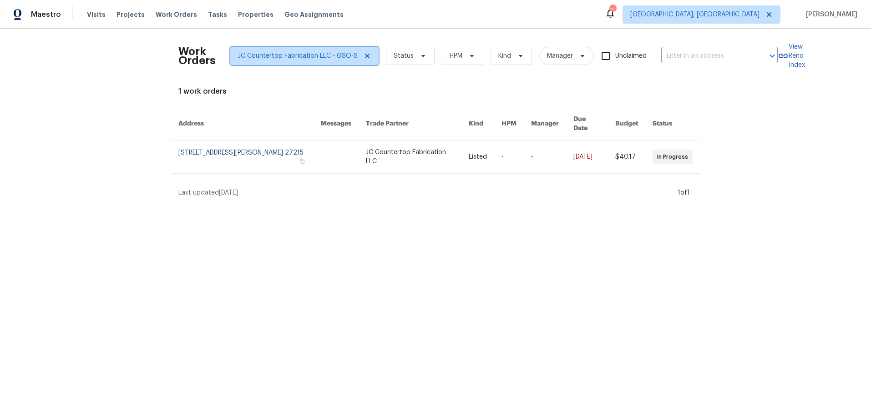
click at [364, 56] on icon at bounding box center [367, 55] width 7 height 7
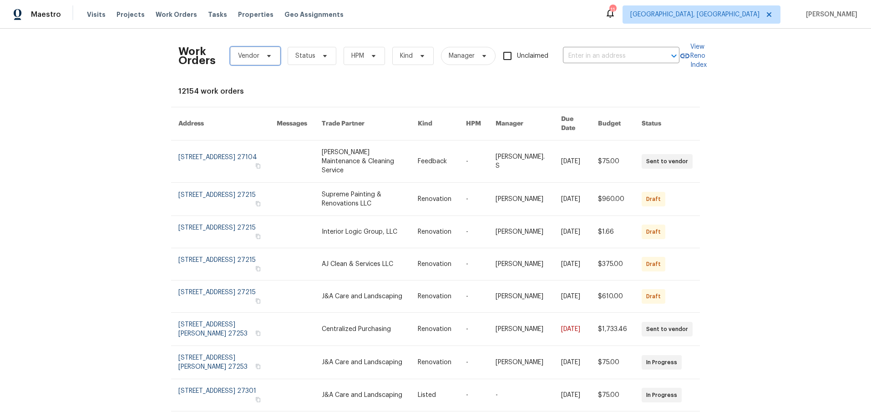
click at [246, 55] on span "Vendor" at bounding box center [248, 55] width 21 height 9
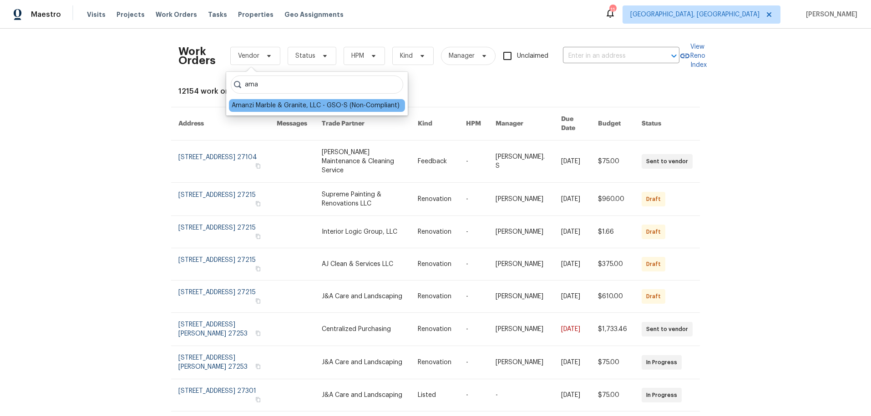
type input "ama"
click at [276, 105] on div "Amanzi Marble & Granite, LLC - GSO-S (Non-Compliant)" at bounding box center [316, 105] width 168 height 9
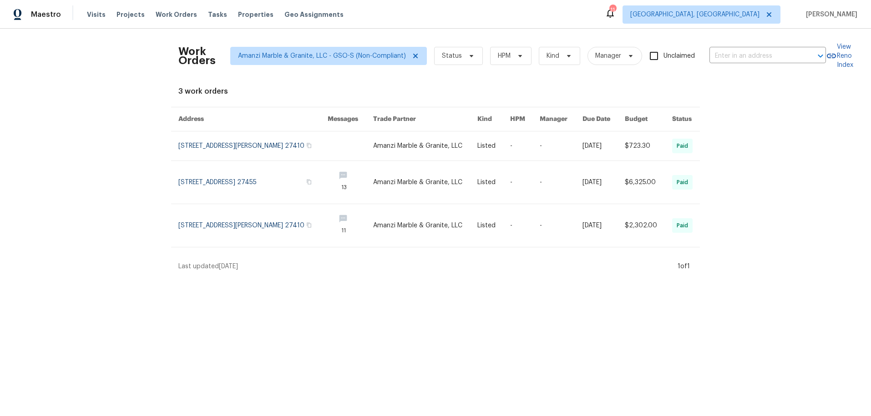
click at [138, 152] on div "Work Orders Amanzi Marble & Granite, LLC - GSO-S (Non-Compliant) Status HPM Kin…" at bounding box center [435, 154] width 871 height 250
click at [781, 152] on div "Work Orders Amanzi Marble & Granite, LLC - GSO-S (Non-Compliant) Status HPM Kin…" at bounding box center [435, 154] width 871 height 250
click at [750, 145] on div "Work Orders Amanzi Marble & Granite, LLC - GSO-S (Non-Compliant) Status HPM Kin…" at bounding box center [435, 154] width 871 height 250
click at [412, 56] on icon at bounding box center [415, 55] width 7 height 7
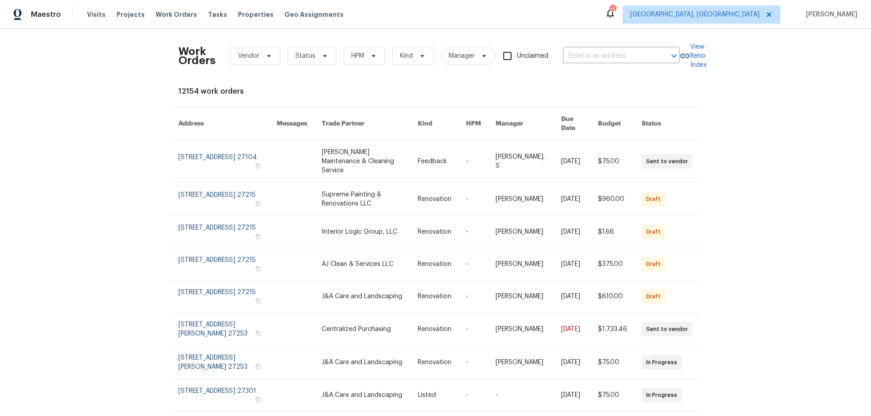
click at [218, 54] on div "Work Orders Vendor Status HPM Kind Manager Unclaimed ​" at bounding box center [428, 56] width 501 height 40
click at [265, 58] on icon at bounding box center [268, 55] width 7 height 7
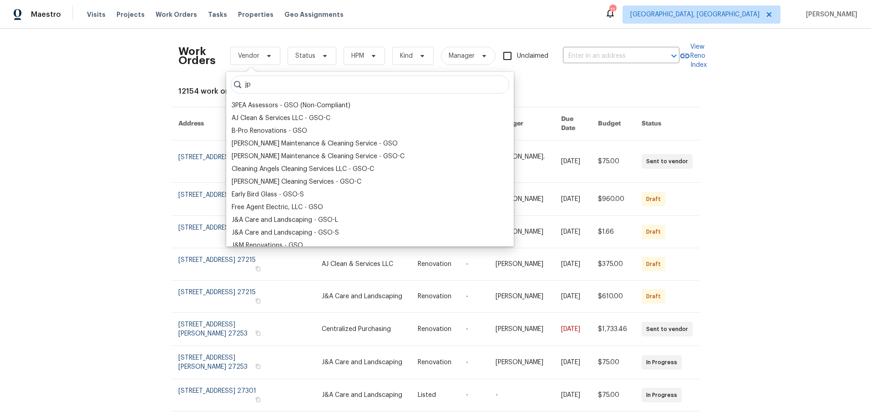
type input "j"
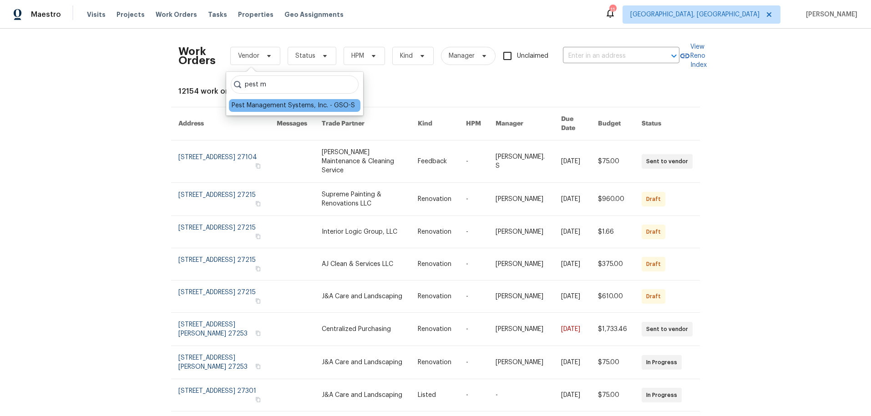
type input "pest m"
click at [259, 108] on div "Pest Management Systems, Inc. - GSO-S" at bounding box center [293, 105] width 123 height 9
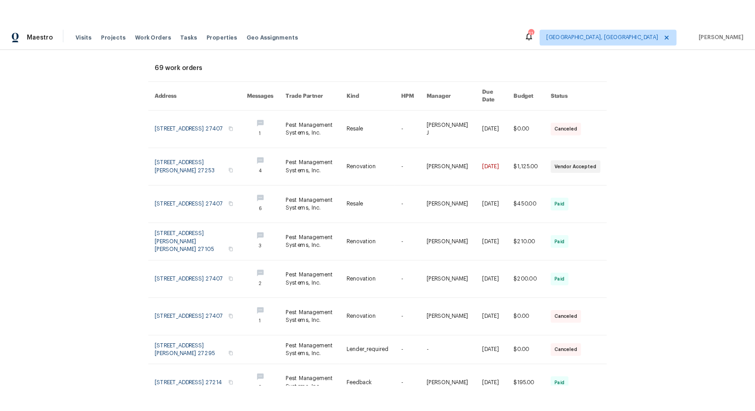
scroll to position [45, 0]
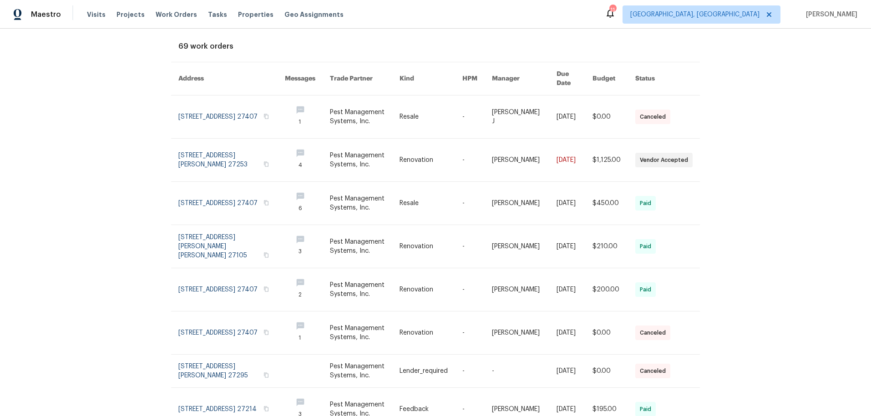
click at [752, 147] on div "Work Orders Pest Management Systems, Inc. - GSO-S Status HPM Kind Manager Uncla…" at bounding box center [435, 223] width 871 height 388
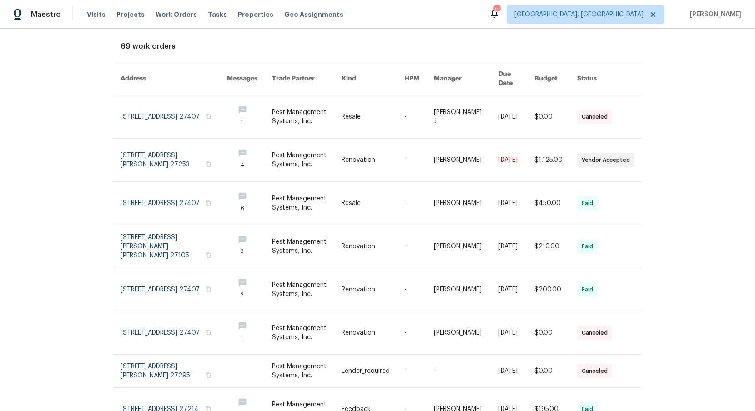
scroll to position [0, 0]
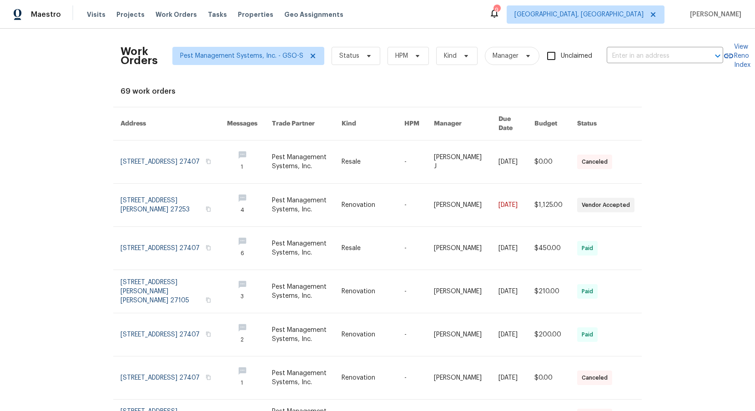
click at [689, 98] on div "Work Orders Pest Management Systems, Inc. - GSO-S Status HPM Kind Manager Uncla…" at bounding box center [377, 220] width 755 height 383
click at [639, 19] on span "Greensboro, NC" at bounding box center [579, 14] width 129 height 9
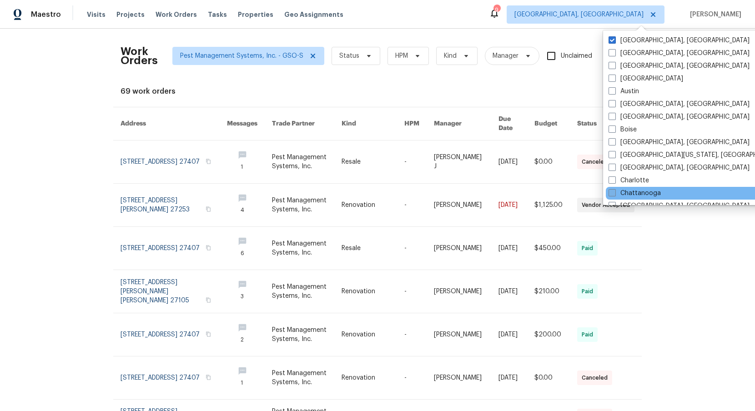
scroll to position [76, 0]
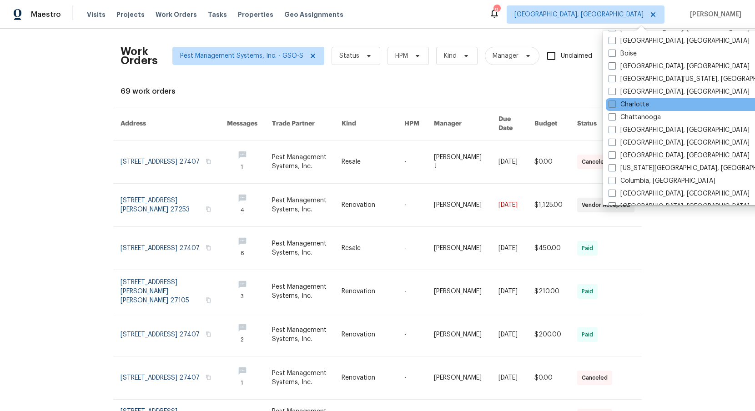
click at [633, 103] on label "Charlotte" at bounding box center [629, 104] width 40 height 9
click at [615, 103] on input "Charlotte" at bounding box center [612, 103] width 6 height 6
checkbox input "true"
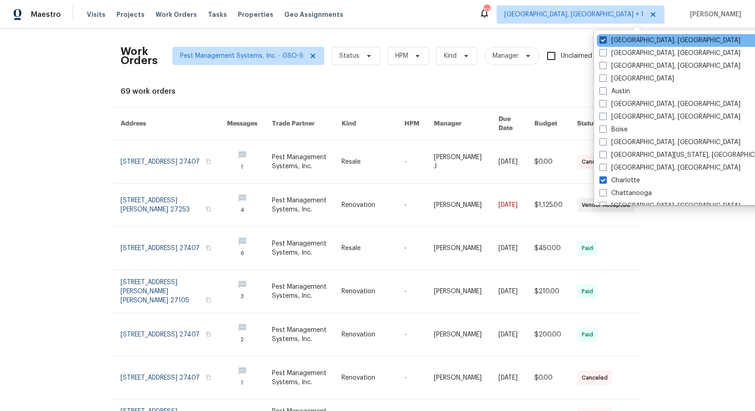
click at [618, 43] on label "Greensboro, NC" at bounding box center [670, 40] width 141 height 9
click at [606, 42] on input "Greensboro, NC" at bounding box center [603, 39] width 6 height 6
checkbox input "false"
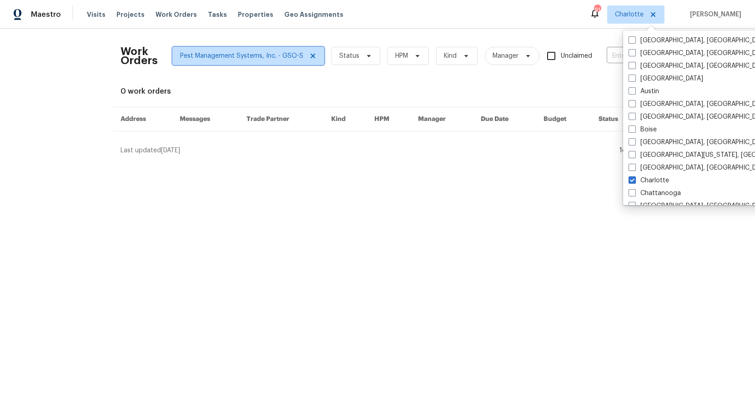
click at [309, 53] on icon at bounding box center [312, 55] width 7 height 7
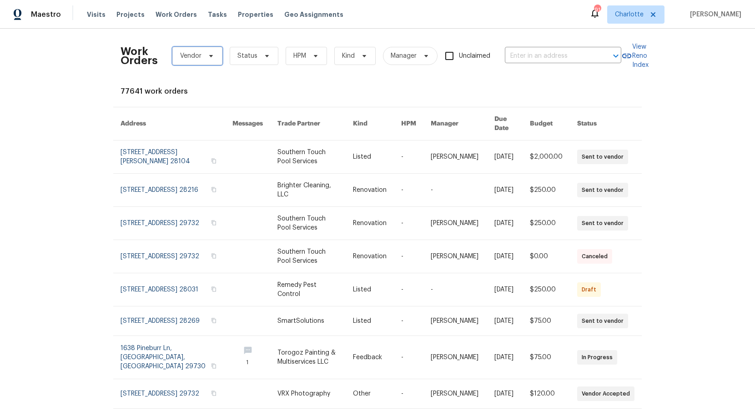
click at [190, 54] on span "Vendor" at bounding box center [190, 55] width 21 height 9
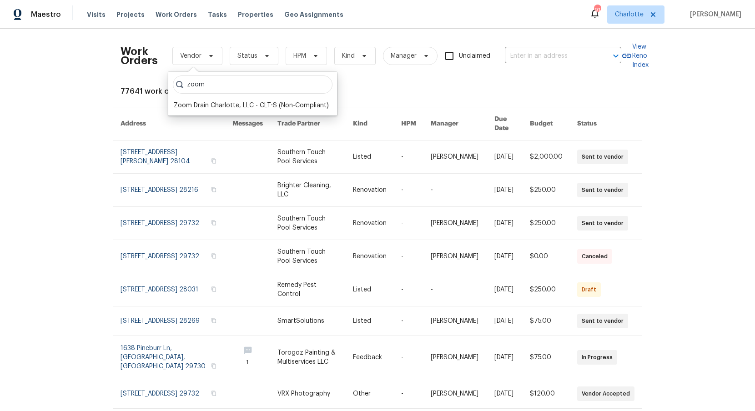
type input "zoom"
click at [188, 105] on div "Zoom Drain Charlotte, LLC - CLT-S (Non-Compliant)" at bounding box center [251, 105] width 155 height 9
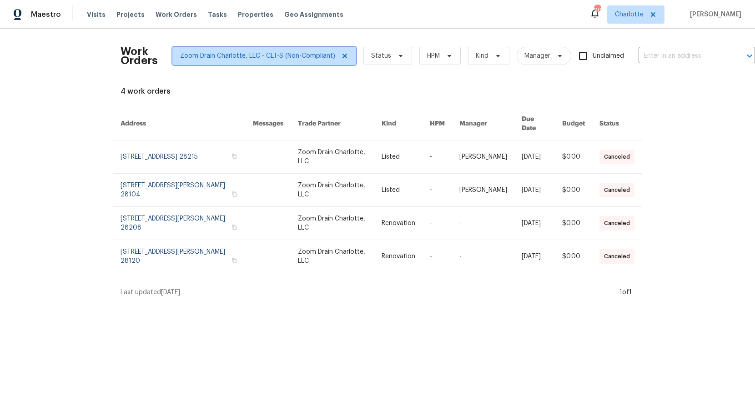
click at [341, 53] on icon at bounding box center [344, 55] width 7 height 7
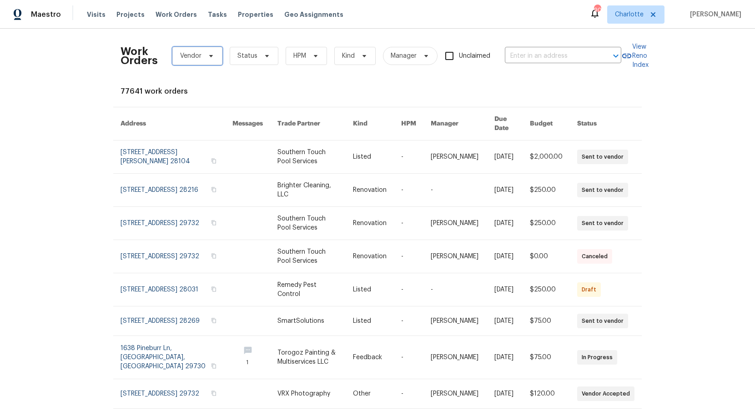
click at [200, 60] on span "Vendor" at bounding box center [197, 56] width 50 height 18
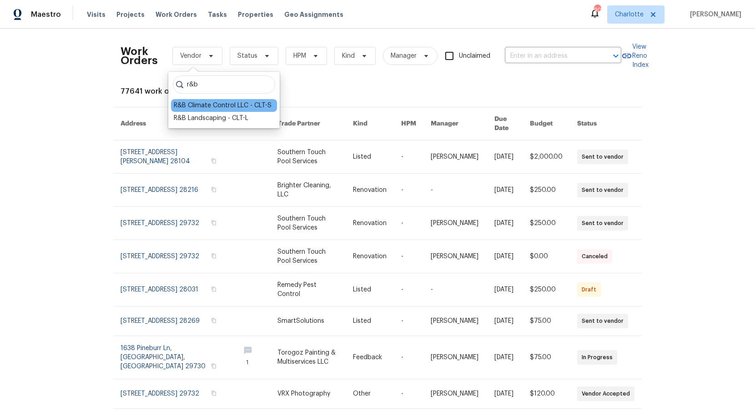
type input "r&b"
click at [227, 109] on div "R&B Climate Control LLC - CLT-S" at bounding box center [223, 105] width 98 height 9
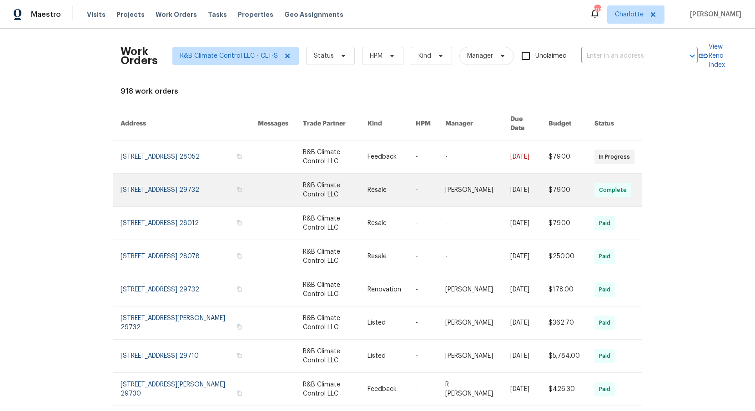
click at [194, 174] on link at bounding box center [189, 190] width 137 height 33
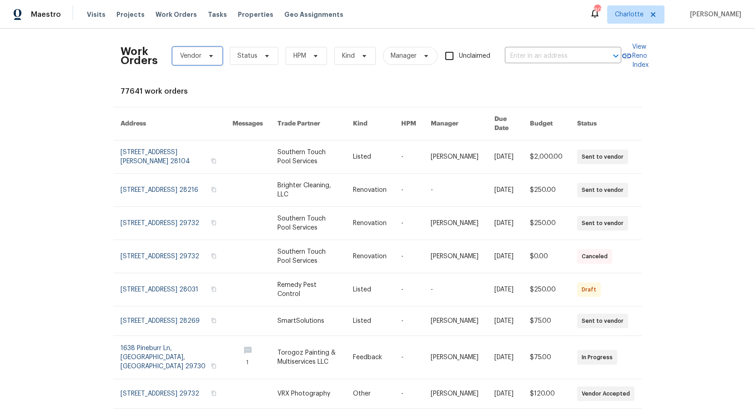
click at [181, 60] on span "Vendor" at bounding box center [190, 55] width 21 height 9
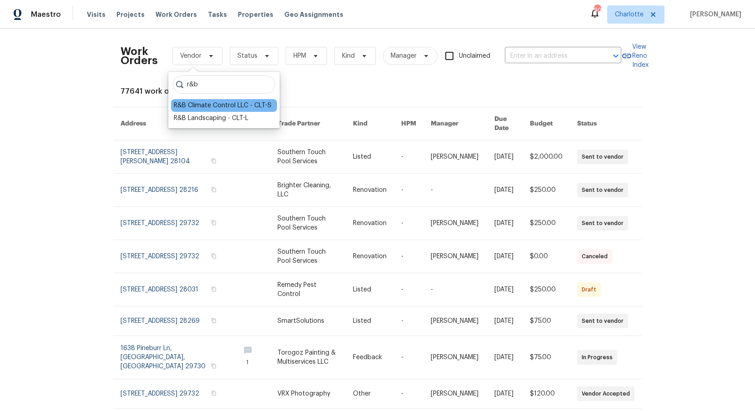
type input "r&b"
click at [213, 106] on div "R&B Climate Control LLC - CLT-S" at bounding box center [223, 105] width 98 height 9
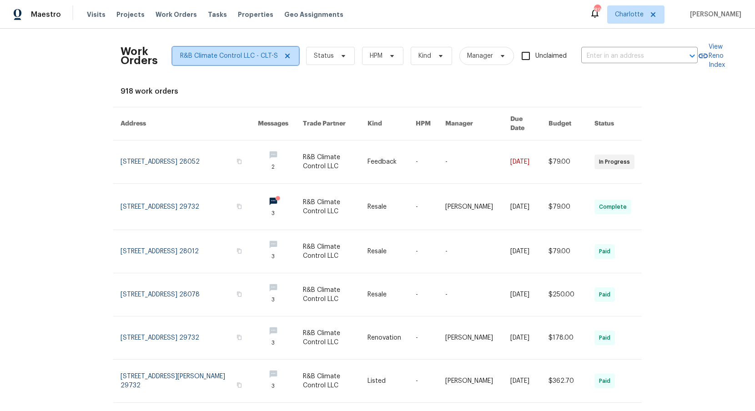
click at [284, 58] on icon at bounding box center [287, 55] width 7 height 7
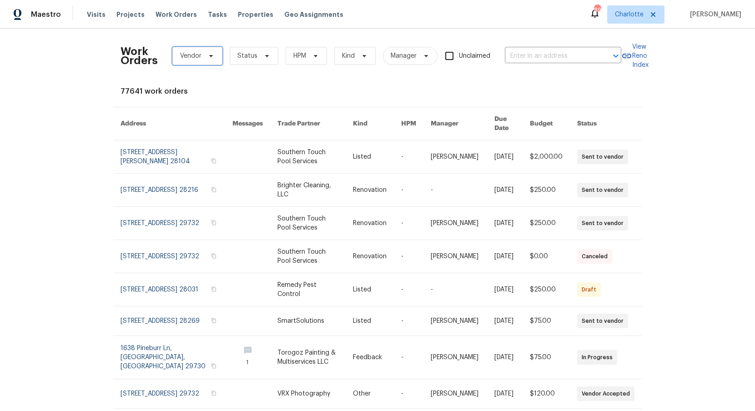
click at [201, 60] on span "Vendor" at bounding box center [197, 56] width 50 height 18
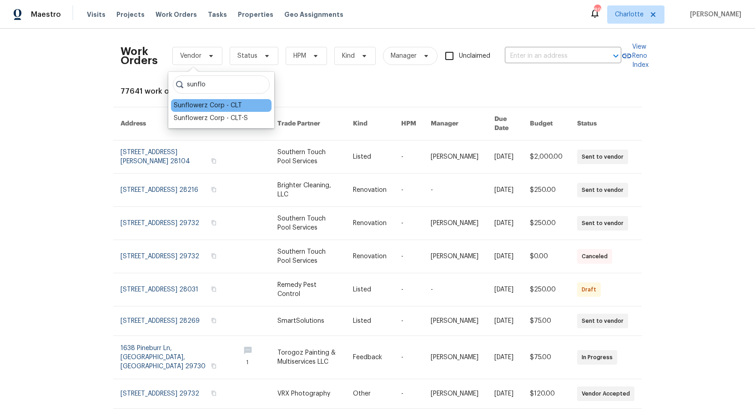
type input "sunflo"
click at [204, 106] on div "Sunflowerz Corp - CLT" at bounding box center [208, 105] width 68 height 9
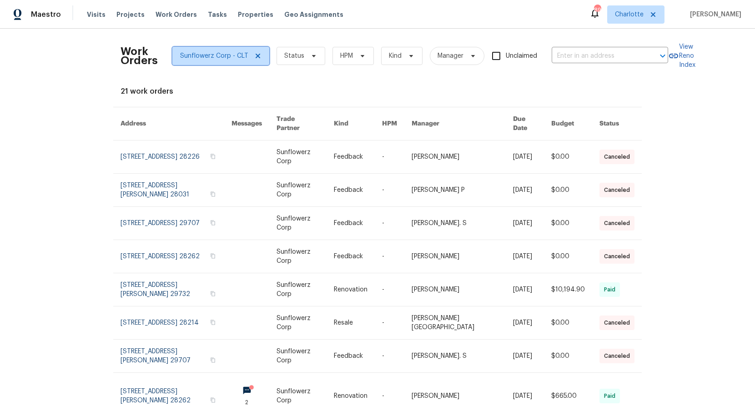
click at [202, 62] on span "Sunflowerz Corp - CLT" at bounding box center [220, 56] width 97 height 18
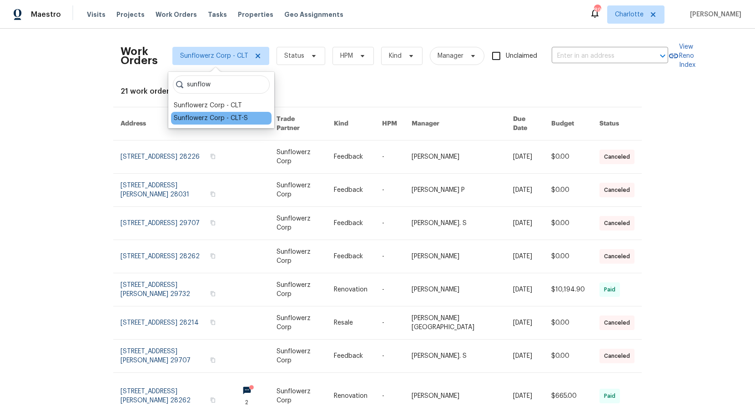
type input "sunflow"
click at [208, 120] on div "Sunflowerz Corp - CLT-S" at bounding box center [211, 118] width 74 height 9
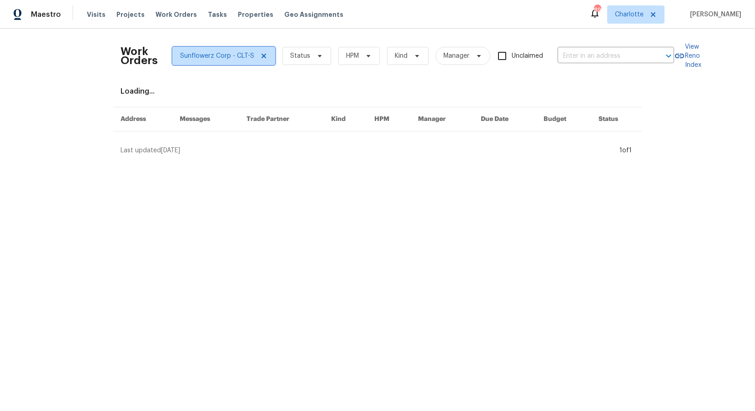
click at [199, 57] on span "Sunflowerz Corp - CLT-S" at bounding box center [217, 55] width 74 height 9
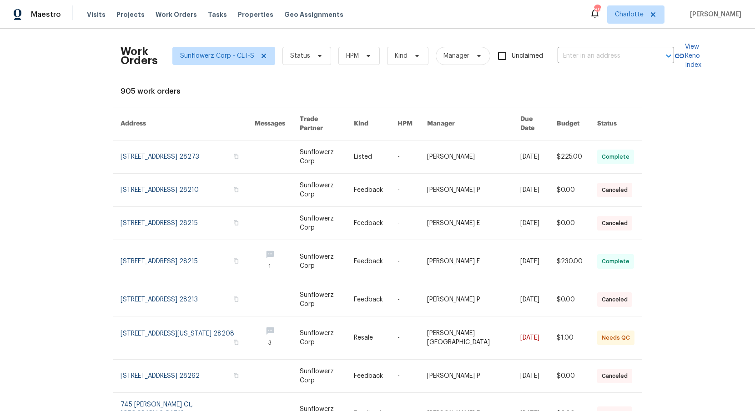
click at [74, 61] on div "Work Orders Sunflowerz Corp - CLT-S Status HPM Kind Manager Unclaimed ​ View Re…" at bounding box center [377, 220] width 755 height 383
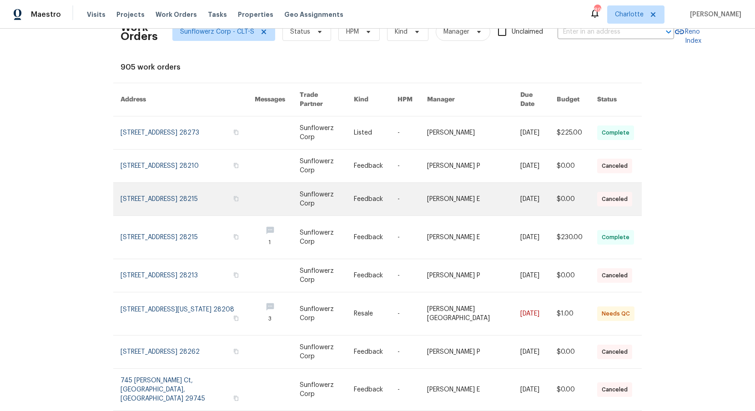
scroll to position [11, 0]
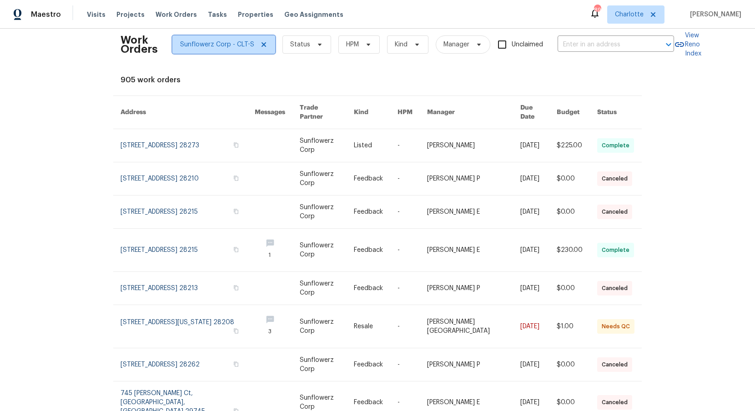
click at [260, 48] on span "Sunflowerz Corp - CLT-S" at bounding box center [223, 44] width 103 height 18
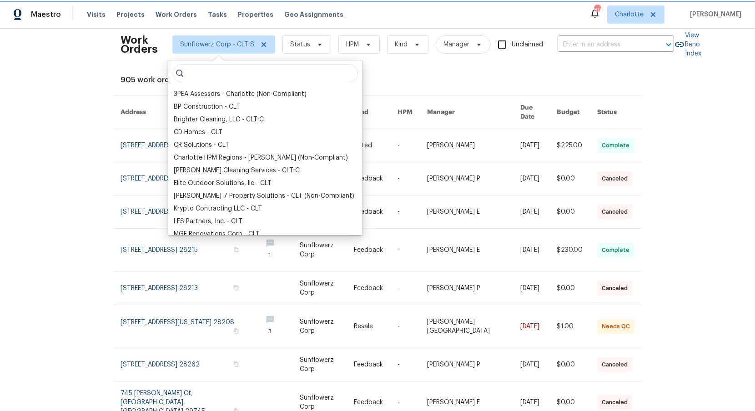
click at [262, 45] on icon at bounding box center [264, 44] width 5 height 5
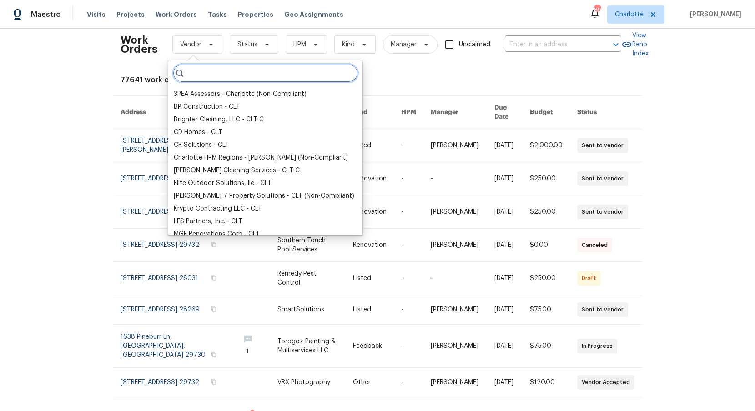
click at [206, 75] on input "search" at bounding box center [265, 73] width 185 height 18
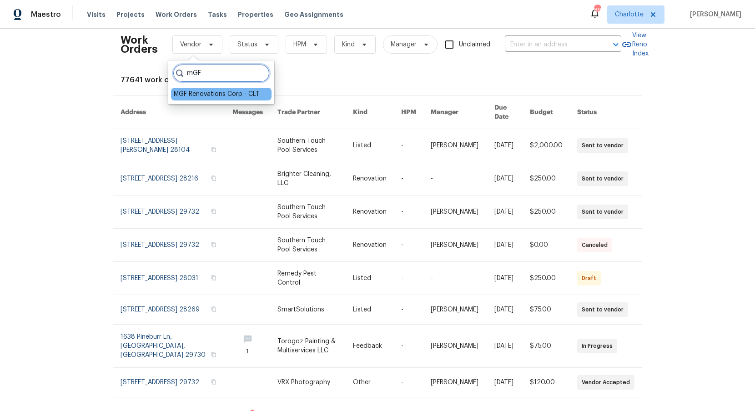
type input "mGF"
click at [227, 94] on div "MGF Renovations Corp - CLT" at bounding box center [217, 94] width 86 height 9
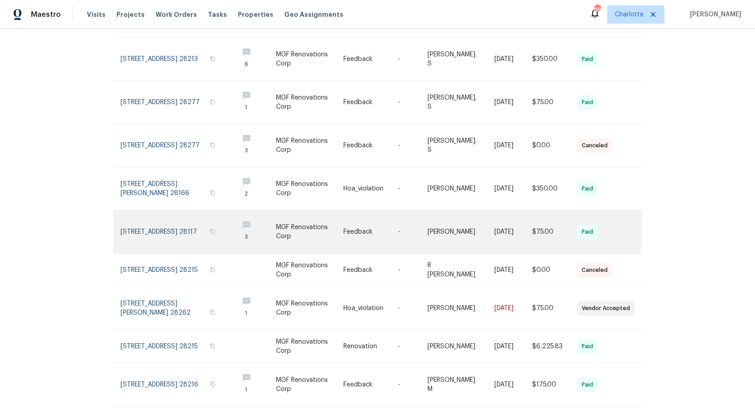
scroll to position [102, 0]
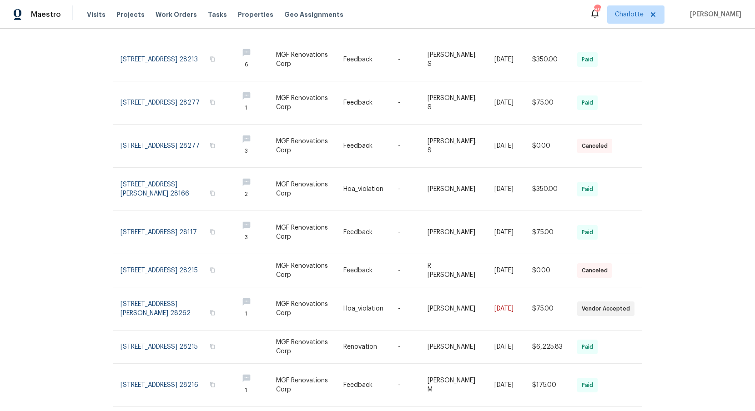
click at [727, 99] on div "Work Orders MGF Renovations Corp - CLT Status HPM Kind Manager Unclaimed ​ View…" at bounding box center [377, 220] width 755 height 383
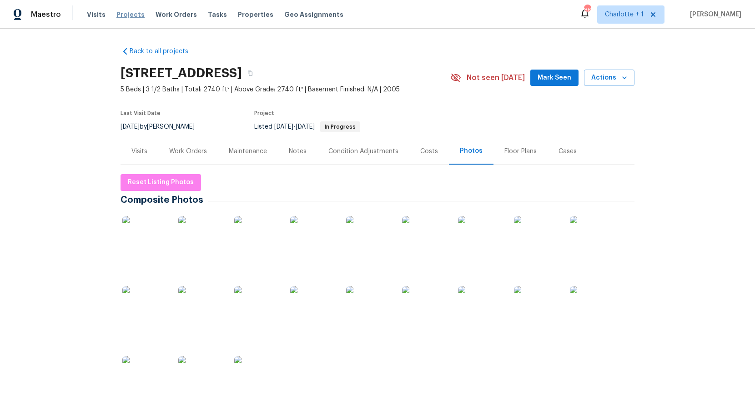
click at [132, 14] on span "Projects" at bounding box center [130, 14] width 28 height 9
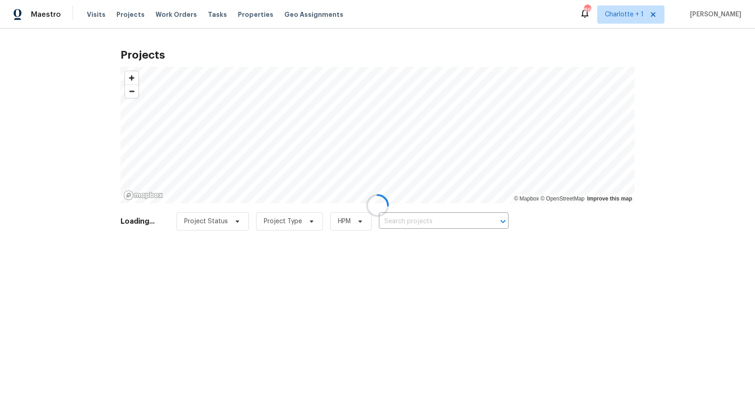
click at [449, 221] on div at bounding box center [377, 205] width 755 height 411
click at [447, 222] on div at bounding box center [377, 205] width 755 height 411
click at [443, 221] on div at bounding box center [377, 205] width 755 height 411
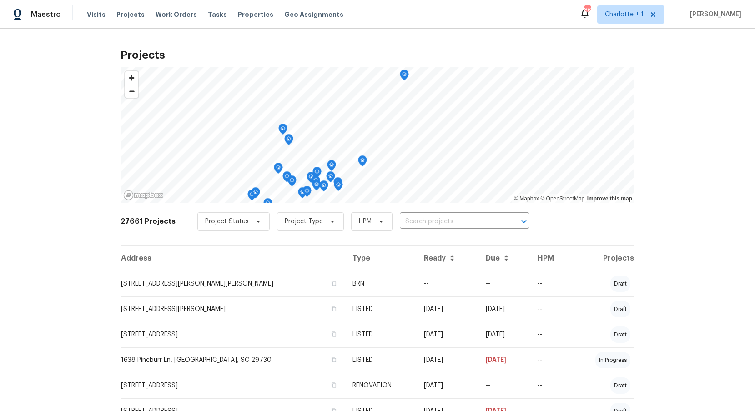
drag, startPoint x: 574, startPoint y: 235, endPoint x: 560, endPoint y: 236, distance: 14.2
click at [574, 235] on div "27661 Projects Project Status Project Type HPM ​" at bounding box center [378, 227] width 514 height 36
click at [437, 232] on div "27661 Projects Project Status Project Type HPM ​" at bounding box center [378, 227] width 514 height 36
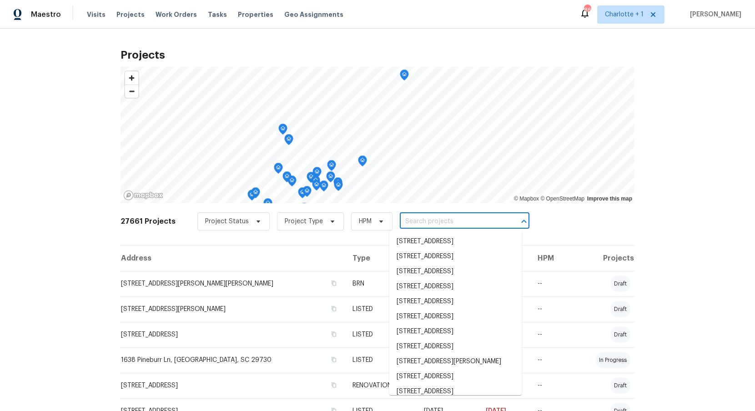
click at [443, 226] on input "text" at bounding box center [452, 222] width 104 height 14
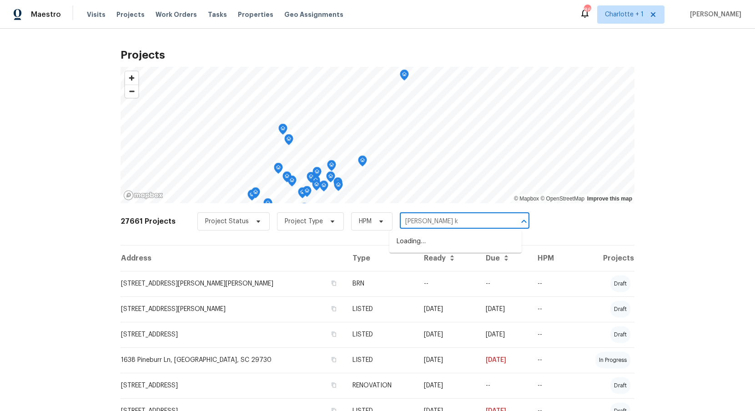
type input "[PERSON_NAME] ki"
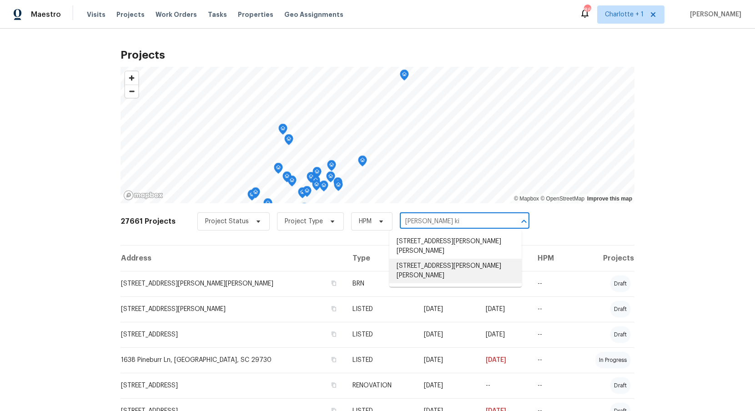
click at [443, 263] on li "[STREET_ADDRESS][PERSON_NAME][PERSON_NAME]" at bounding box center [455, 271] width 132 height 25
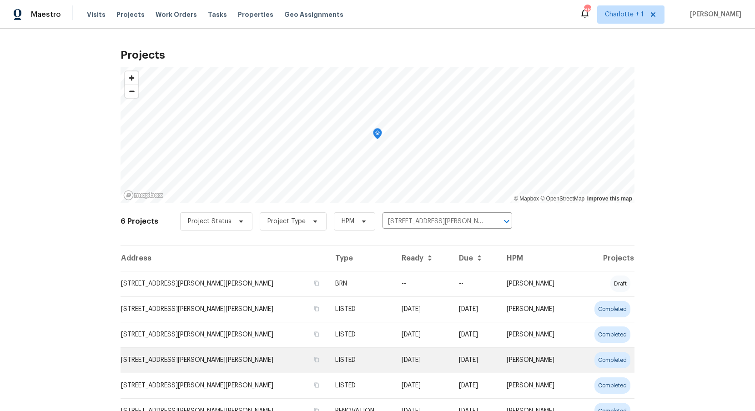
scroll to position [49, 0]
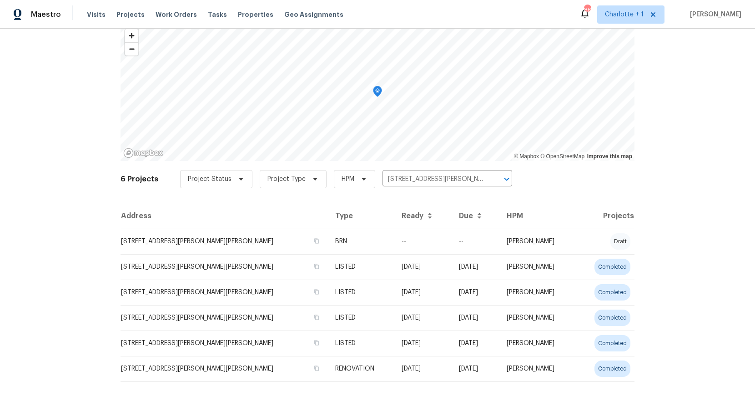
click at [176, 268] on td "[STREET_ADDRESS][PERSON_NAME][PERSON_NAME]" at bounding box center [224, 266] width 207 height 25
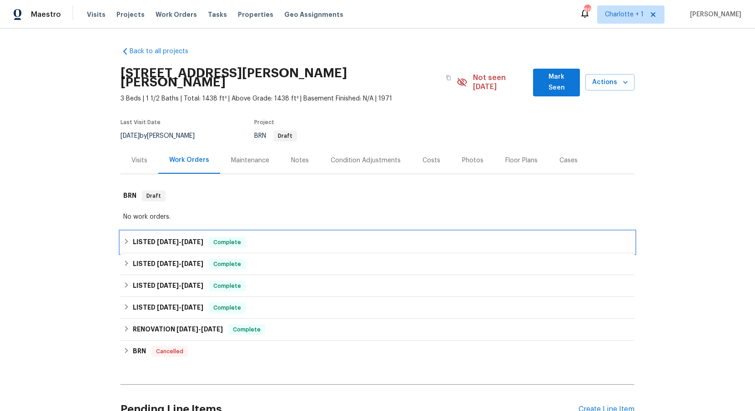
click at [176, 237] on h6 "LISTED [DATE] - [DATE]" at bounding box center [168, 242] width 71 height 11
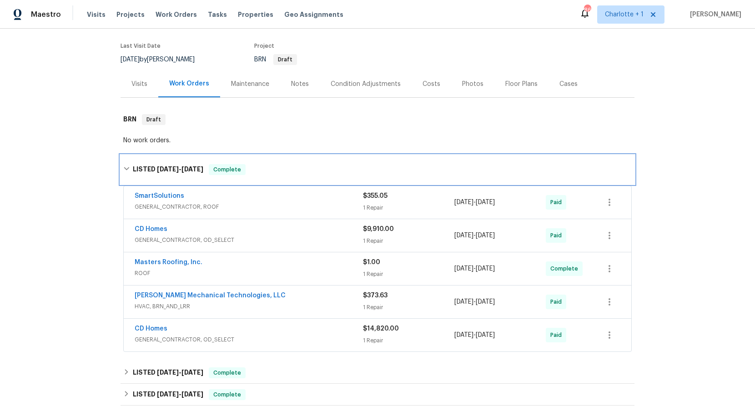
scroll to position [81, 0]
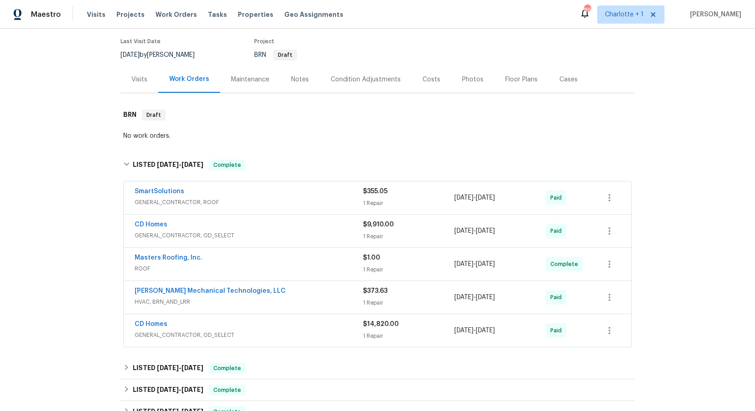
click at [286, 231] on span "GENERAL_CONTRACTOR, OD_SELECT" at bounding box center [249, 235] width 228 height 9
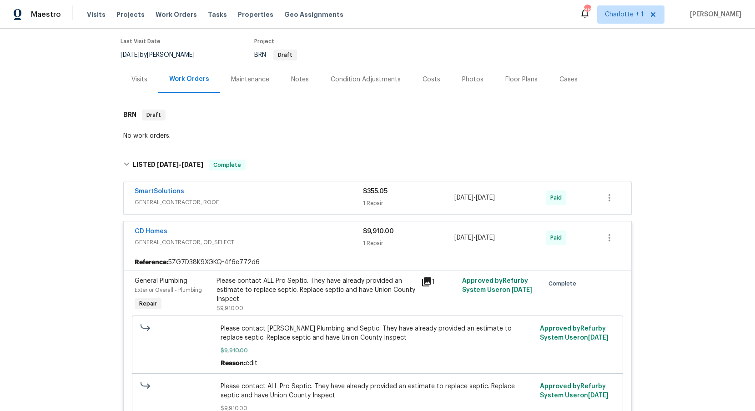
click at [284, 242] on div "CD Homes GENERAL_CONTRACTOR, OD_SELECT $9,910.00 1 Repair [DATE] - [DATE] Paid" at bounding box center [378, 238] width 508 height 33
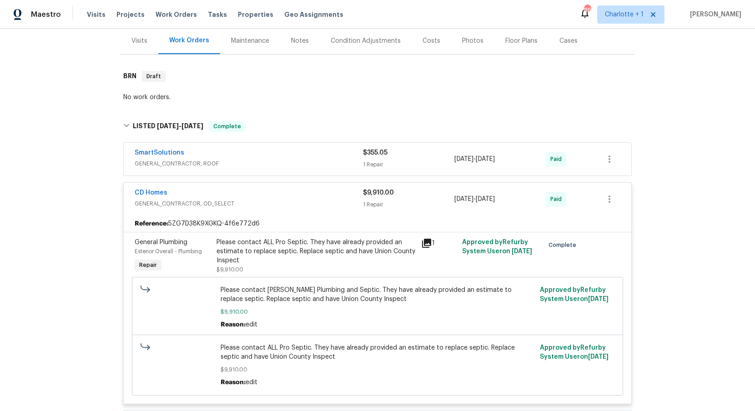
scroll to position [117, 0]
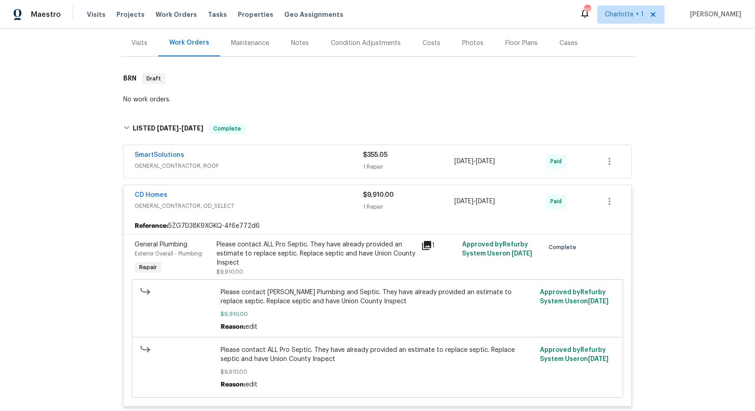
click at [284, 261] on div "Please contact ALL Pro Septic. They have already provided an estimate to replac…" at bounding box center [316, 258] width 199 height 36
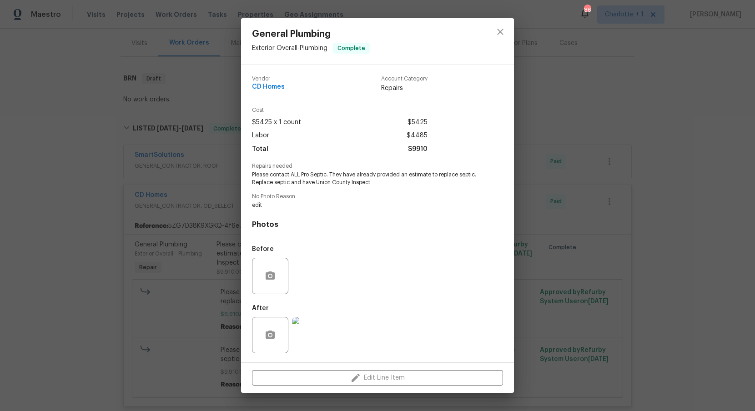
click at [309, 336] on img at bounding box center [310, 335] width 36 height 36
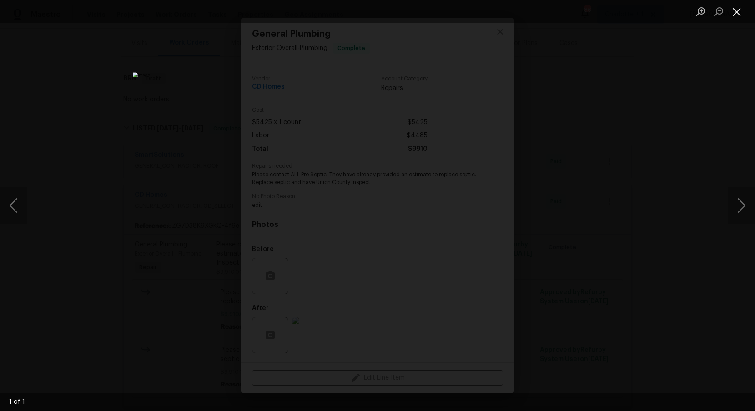
click at [737, 12] on button "Close lightbox" at bounding box center [737, 12] width 18 height 16
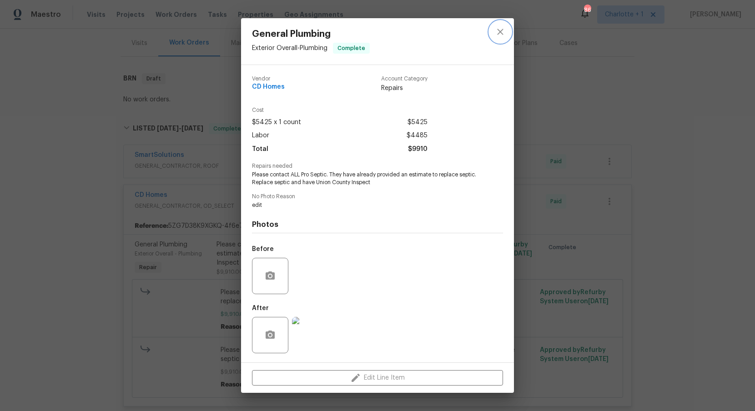
drag, startPoint x: 495, startPoint y: 30, endPoint x: 482, endPoint y: 50, distance: 23.6
click at [495, 30] on icon "close" at bounding box center [500, 31] width 11 height 11
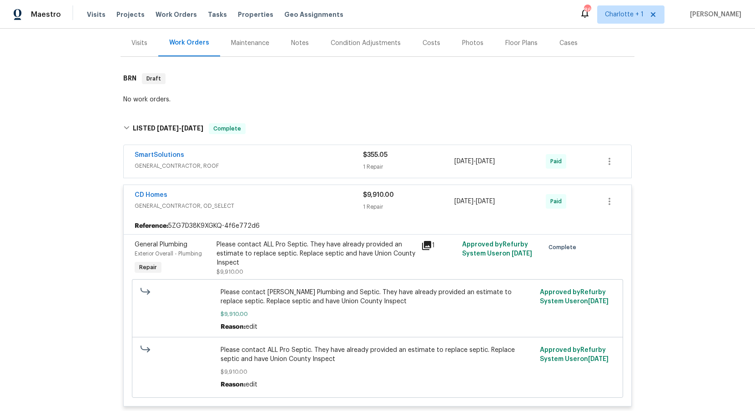
click at [289, 252] on div "Please contact ALL Pro Septic. They have already provided an estimate to replac…" at bounding box center [316, 253] width 199 height 27
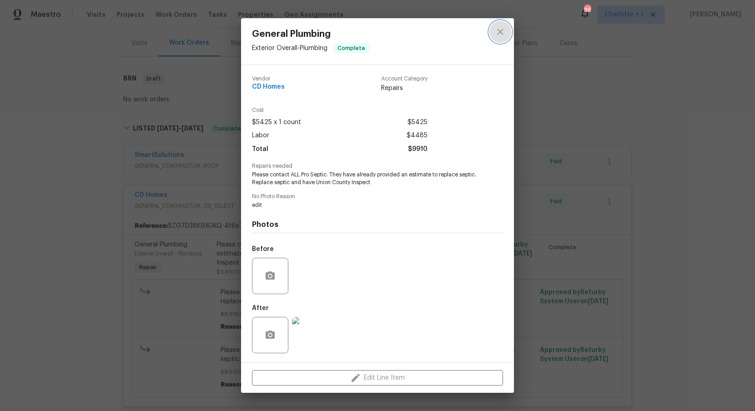
click at [495, 31] on icon "close" at bounding box center [500, 31] width 11 height 11
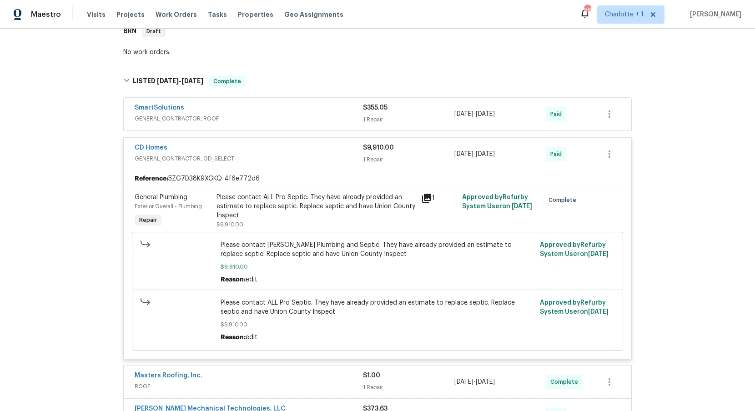
scroll to position [141, 0]
